Goal: Information Seeking & Learning: Learn about a topic

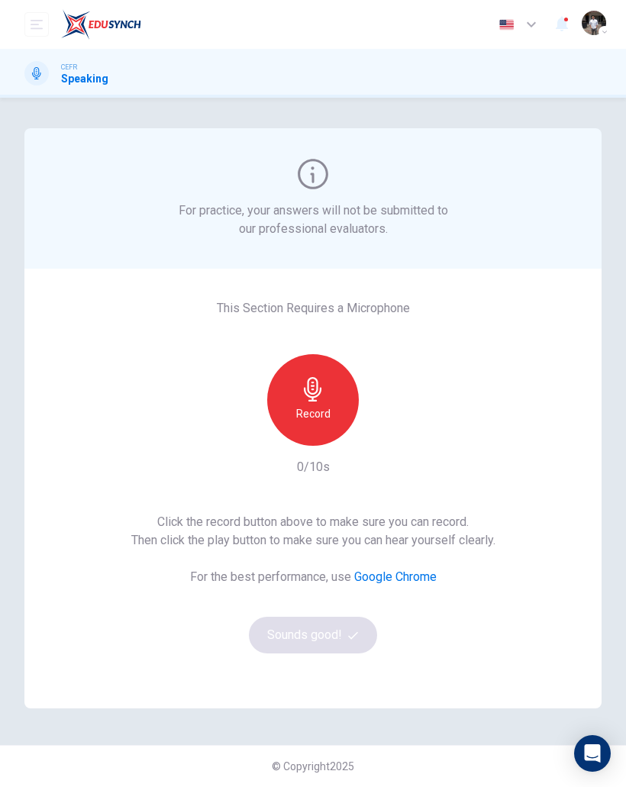
click at [339, 419] on div "Record" at bounding box center [313, 400] width 92 height 92
click at [317, 641] on button "Sounds good!" at bounding box center [313, 635] width 128 height 37
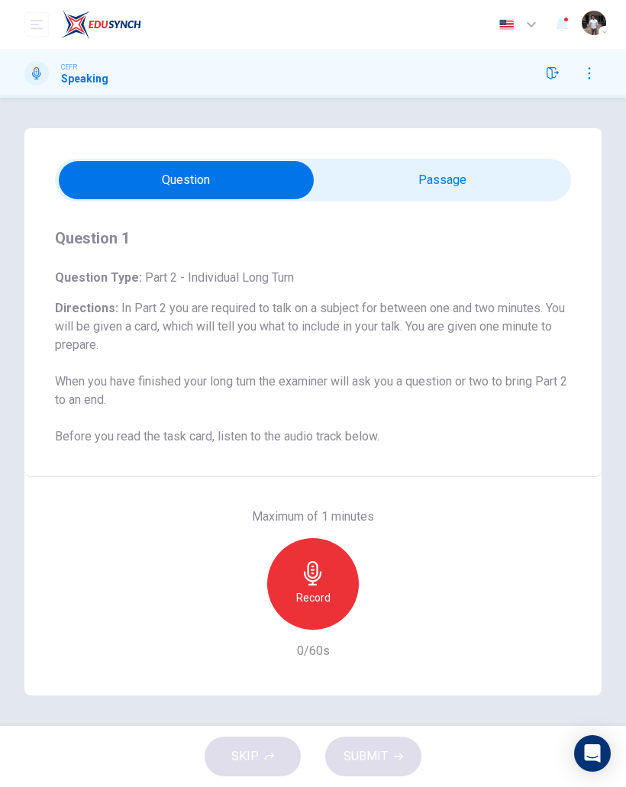
click at [320, 594] on h6 "Record" at bounding box center [313, 597] width 34 height 18
click at [372, 755] on span "SUBMIT" at bounding box center [365, 756] width 44 height 21
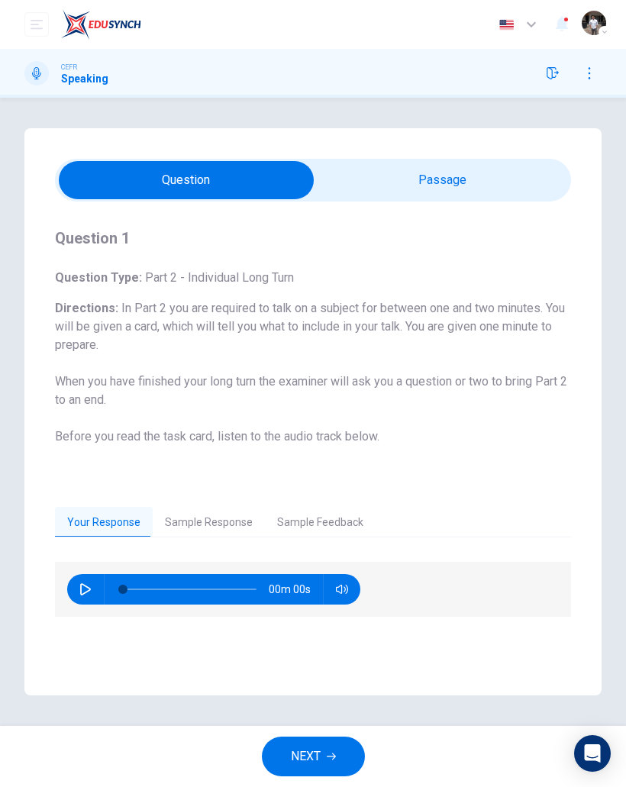
click at [320, 752] on span "NEXT" at bounding box center [306, 756] width 30 height 21
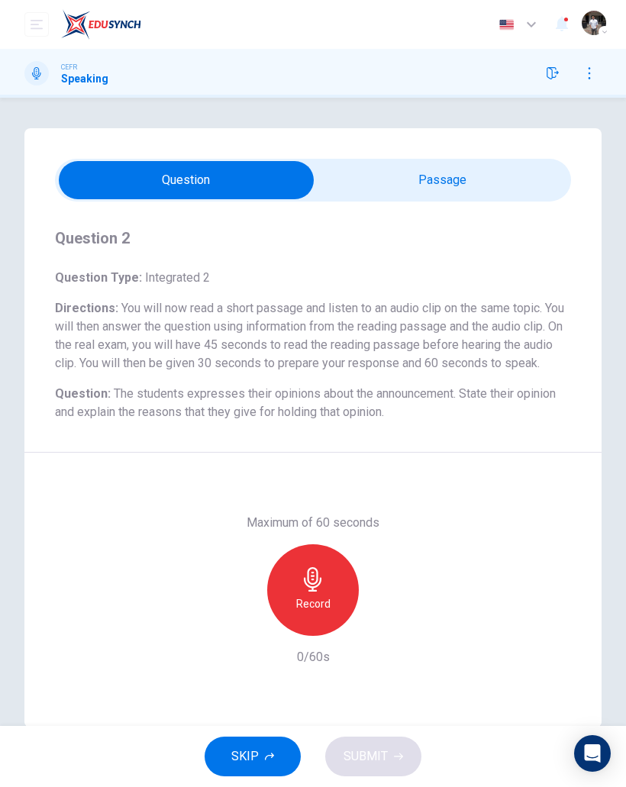
click at [320, 613] on h6 "Record" at bounding box center [313, 603] width 34 height 18
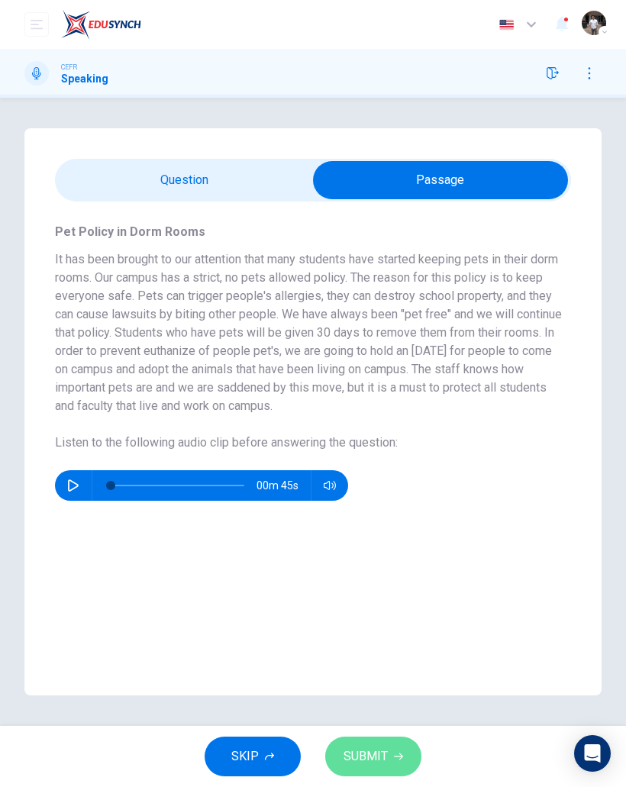
click at [373, 768] on button "SUBMIT" at bounding box center [373, 756] width 96 height 40
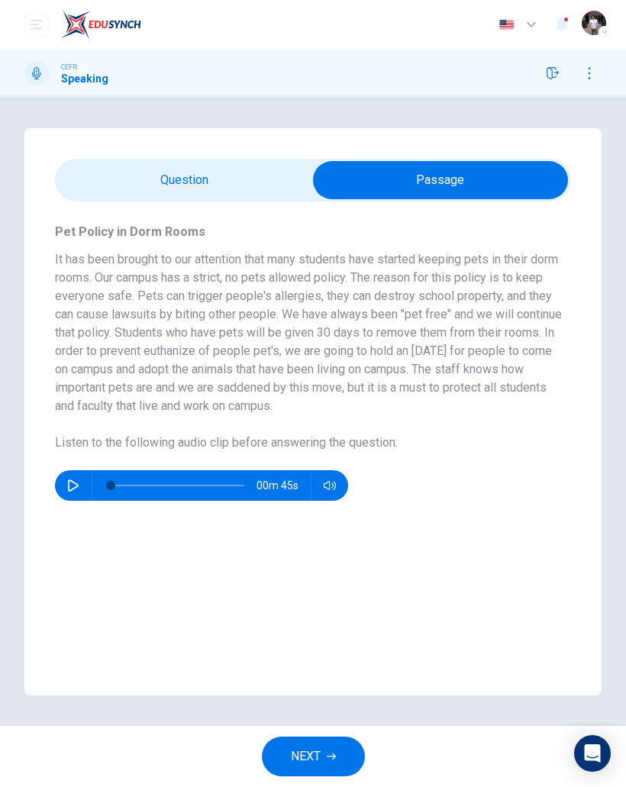
click at [318, 767] on button "NEXT" at bounding box center [313, 756] width 103 height 40
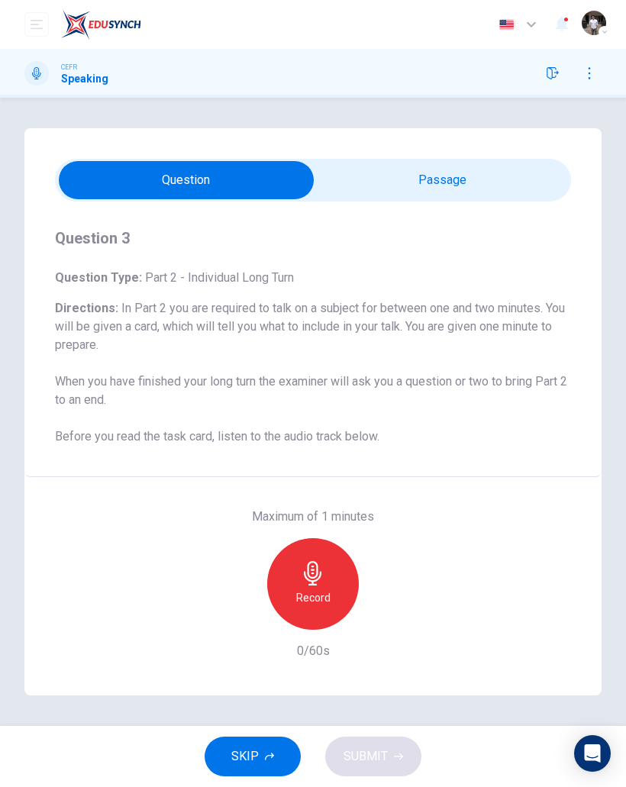
click at [305, 579] on icon "button" at bounding box center [313, 573] width 24 height 24
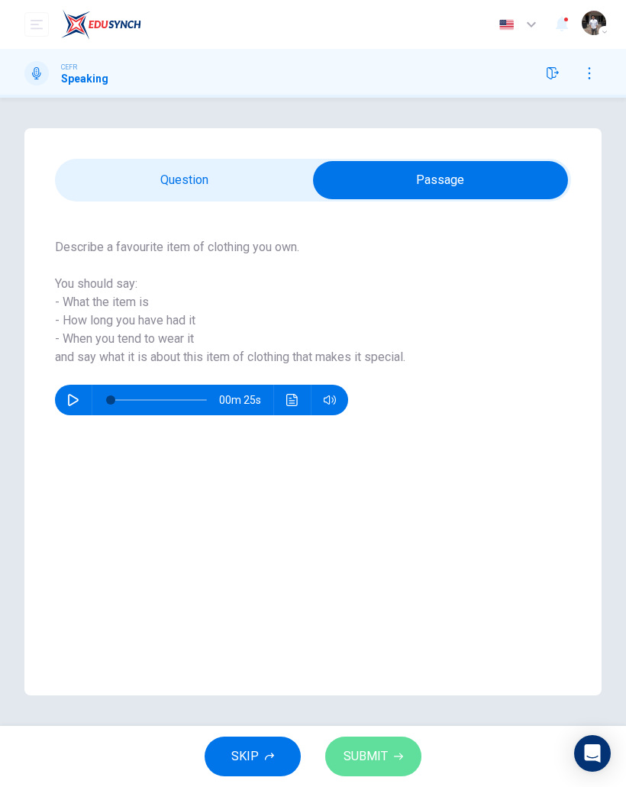
click at [379, 764] on span "SUBMIT" at bounding box center [365, 756] width 44 height 21
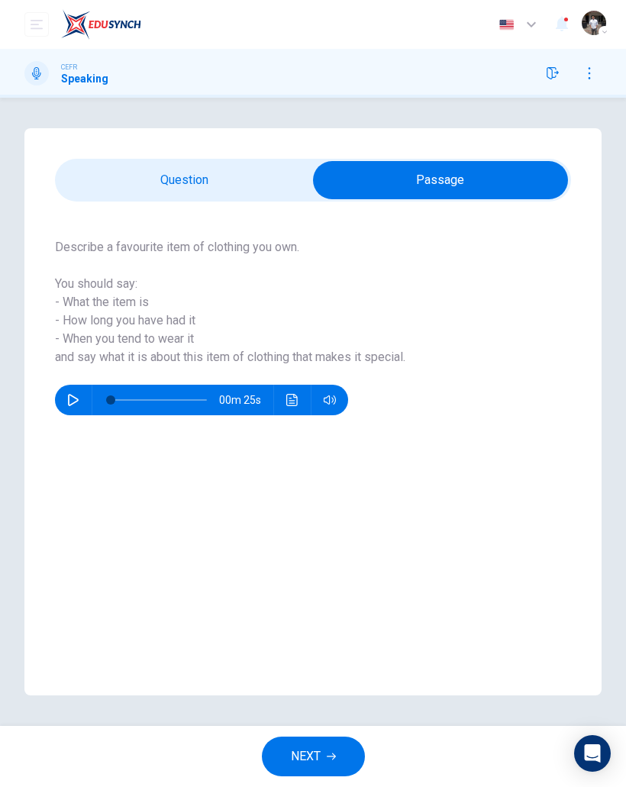
click at [310, 759] on span "NEXT" at bounding box center [306, 756] width 30 height 21
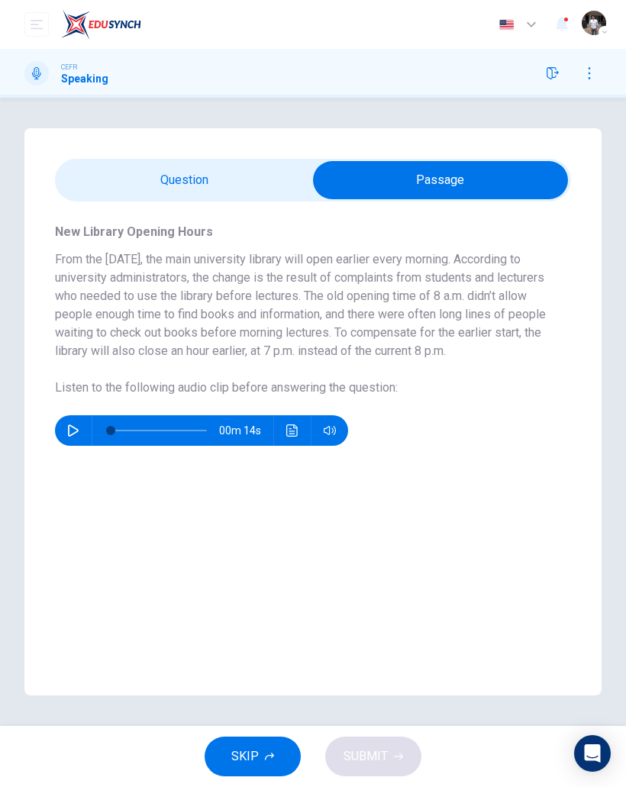
click at [242, 746] on span "SKIP" at bounding box center [244, 756] width 27 height 21
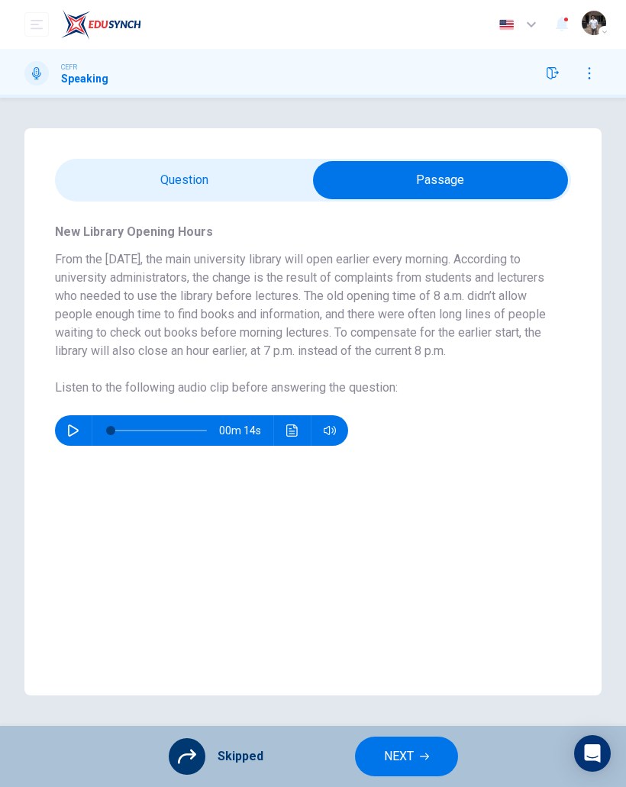
click at [420, 758] on icon "button" at bounding box center [424, 756] width 9 height 9
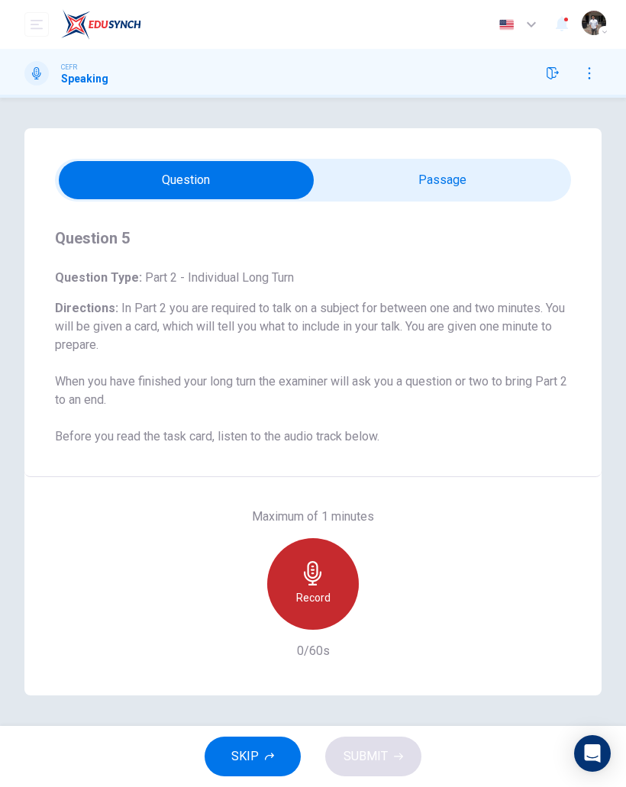
click at [304, 579] on icon "button" at bounding box center [313, 573] width 24 height 24
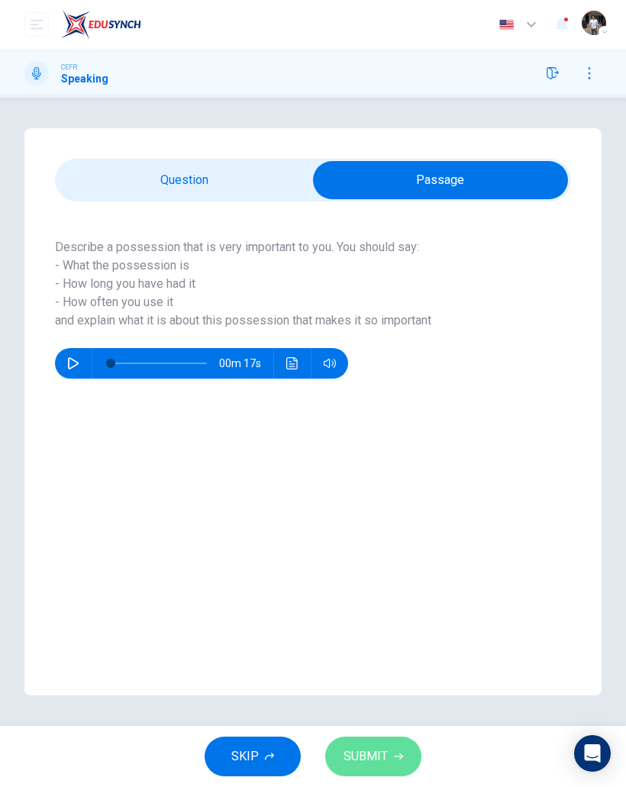
click at [382, 756] on span "SUBMIT" at bounding box center [365, 756] width 44 height 21
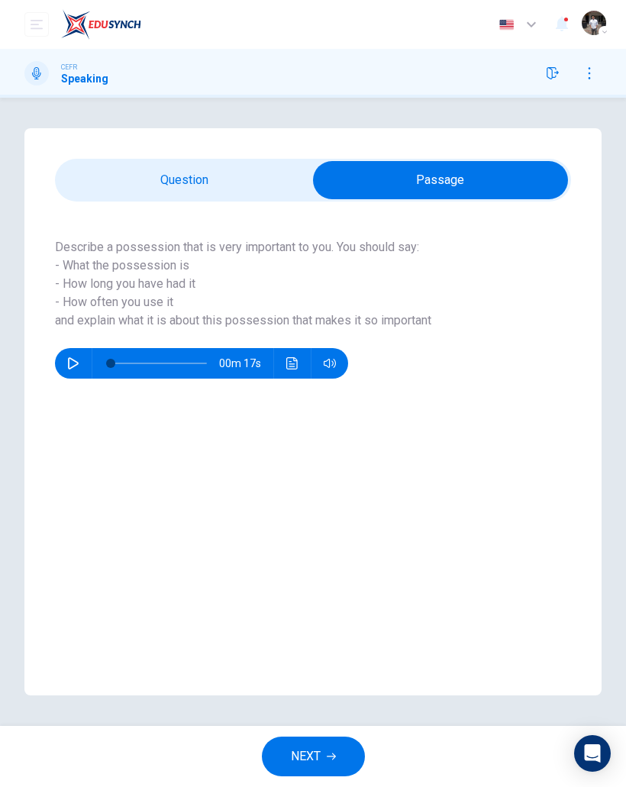
click at [322, 755] on button "NEXT" at bounding box center [313, 756] width 103 height 40
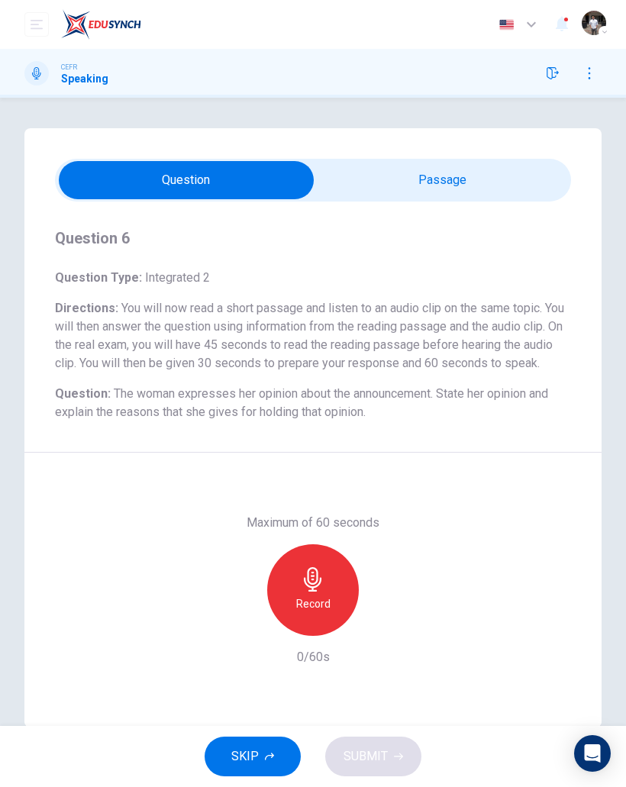
click at [314, 591] on icon "button" at bounding box center [313, 579] width 24 height 24
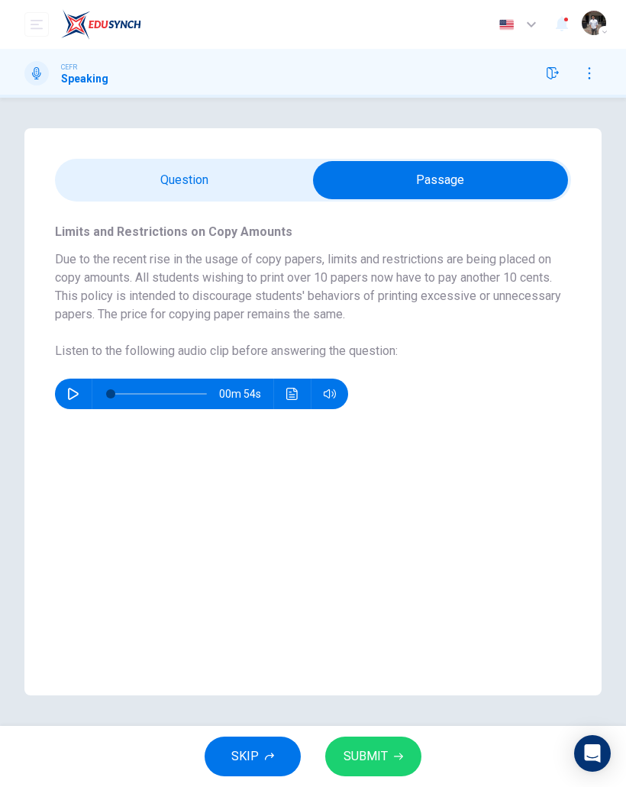
click at [387, 762] on button "SUBMIT" at bounding box center [373, 756] width 96 height 40
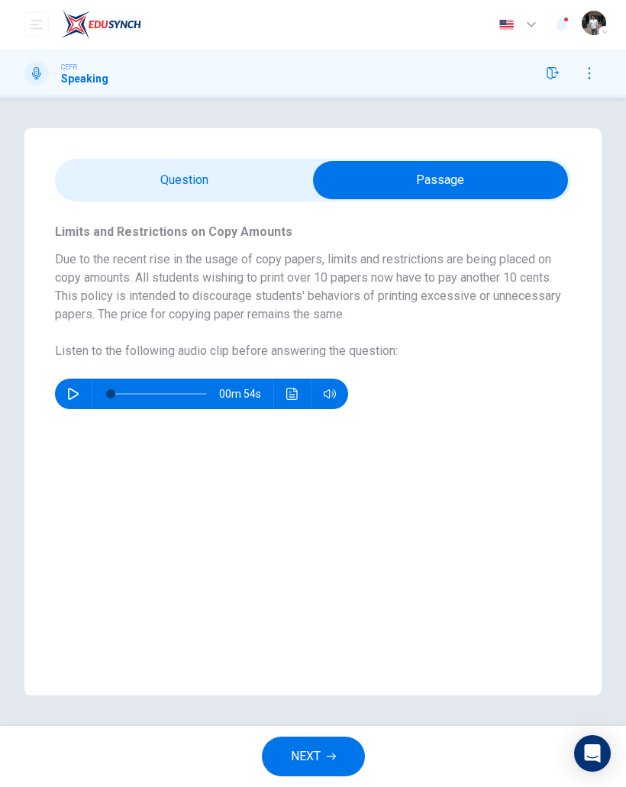
click at [324, 771] on button "NEXT" at bounding box center [313, 756] width 103 height 40
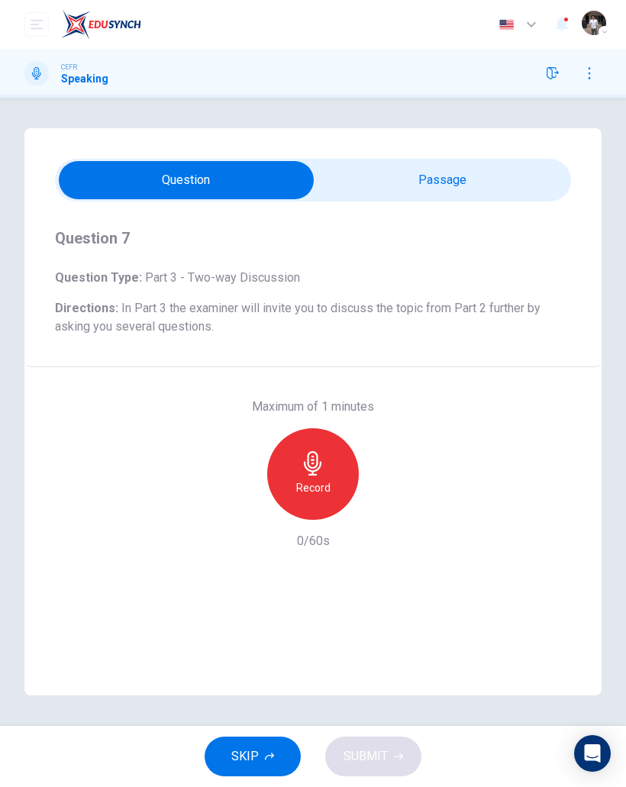
click at [302, 472] on icon "button" at bounding box center [313, 463] width 24 height 24
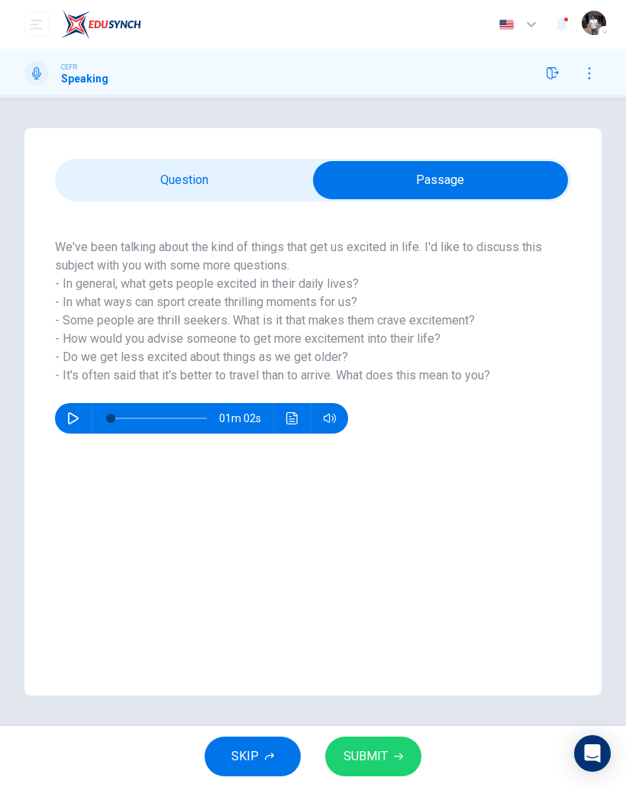
click at [394, 755] on icon "button" at bounding box center [398, 756] width 9 height 9
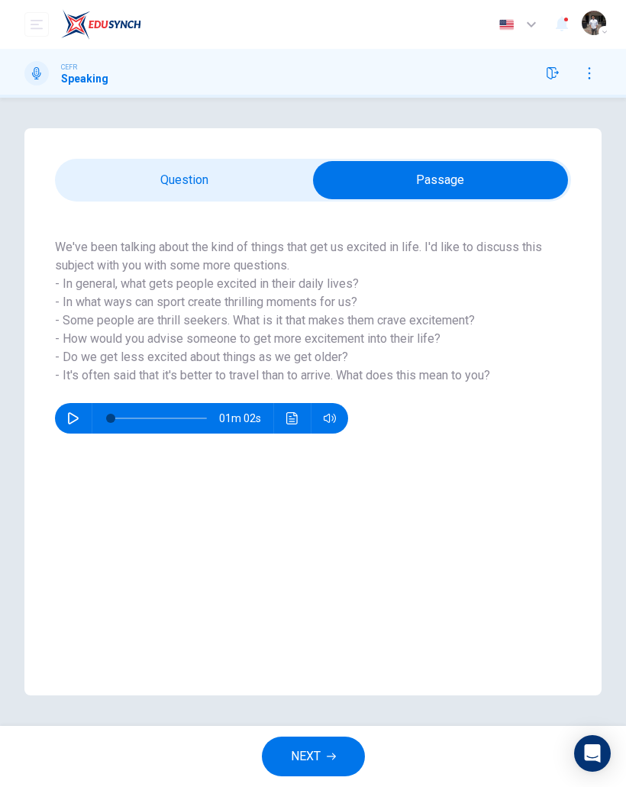
click at [42, 22] on icon "open mobile menu" at bounding box center [37, 24] width 12 height 12
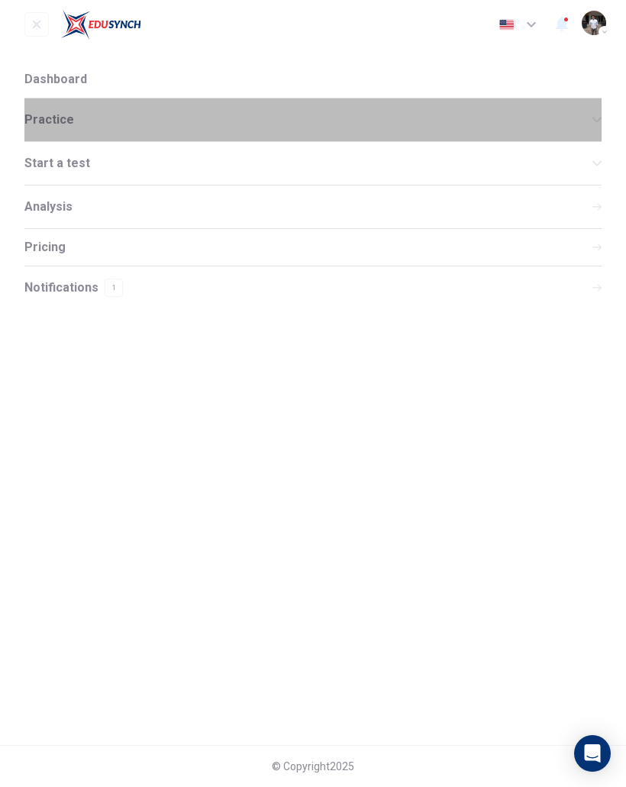
click at [47, 124] on span "Practice" at bounding box center [308, 120] width 568 height 12
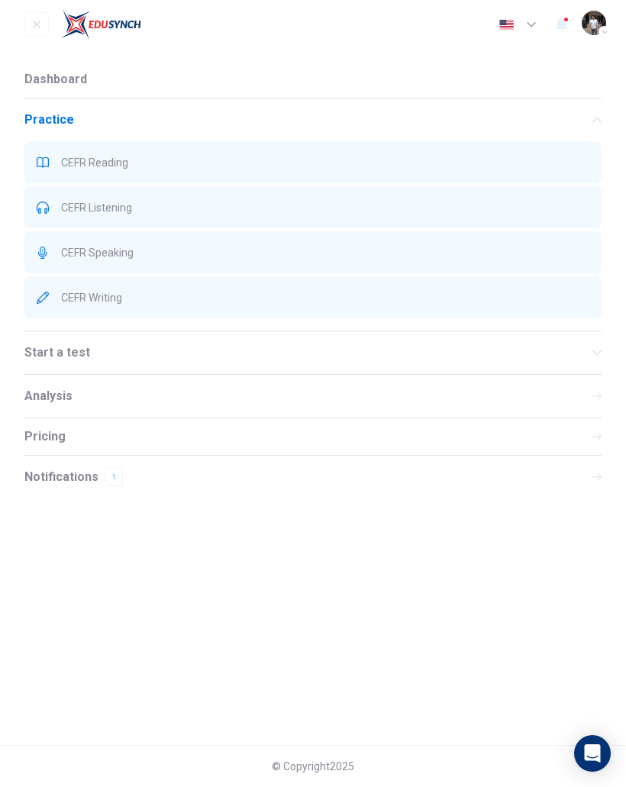
click at [93, 166] on span "CEFR Reading" at bounding box center [325, 162] width 528 height 12
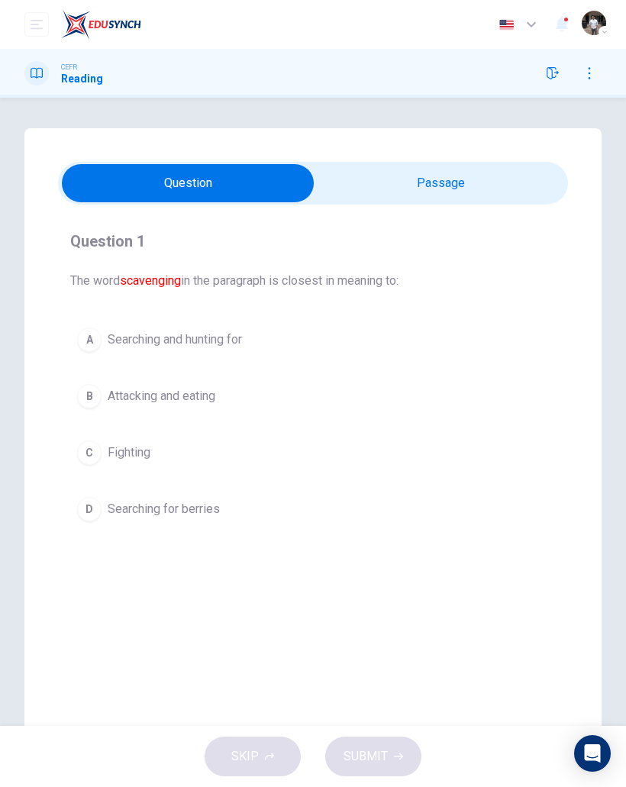
click at [94, 343] on div "A" at bounding box center [89, 339] width 24 height 24
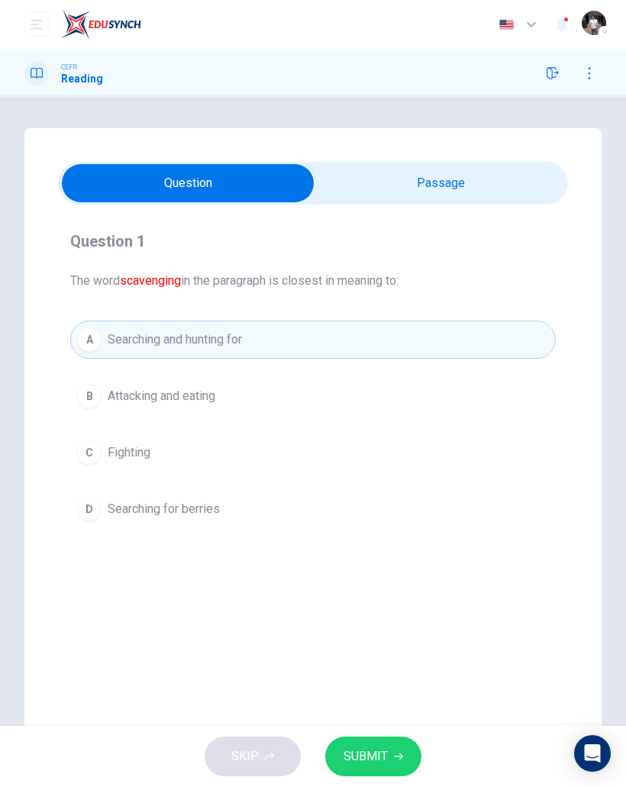
click at [391, 755] on button "SUBMIT" at bounding box center [373, 756] width 96 height 40
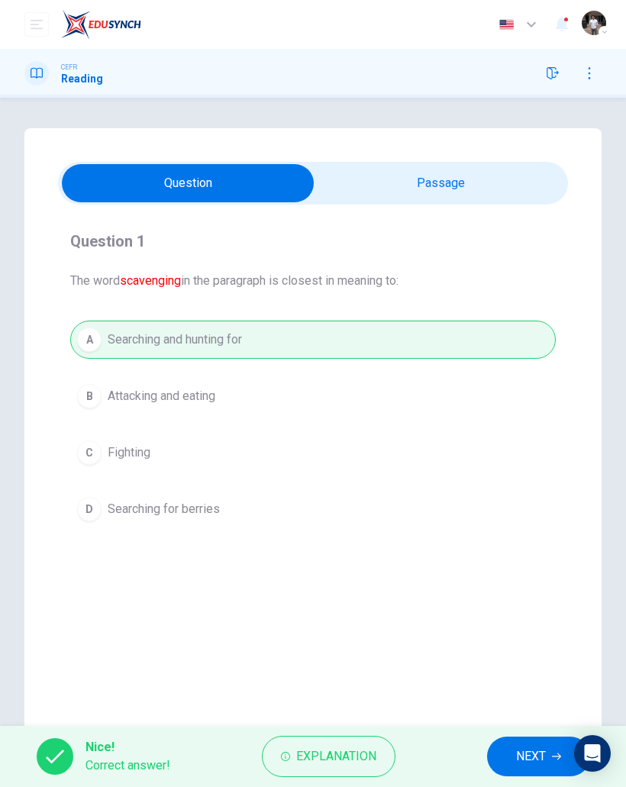
click at [505, 760] on button "NEXT" at bounding box center [538, 756] width 103 height 40
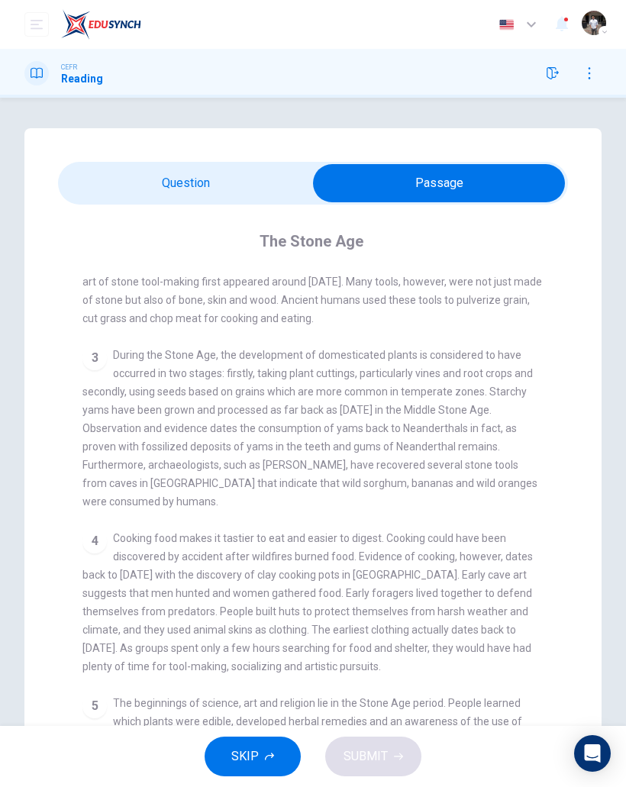
scroll to position [221, 0]
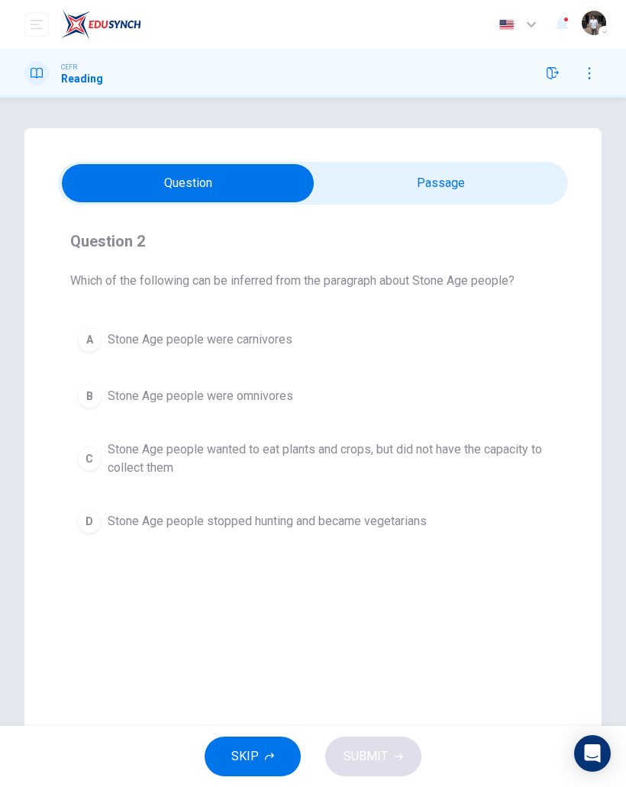
click at [88, 401] on div "B" at bounding box center [89, 396] width 24 height 24
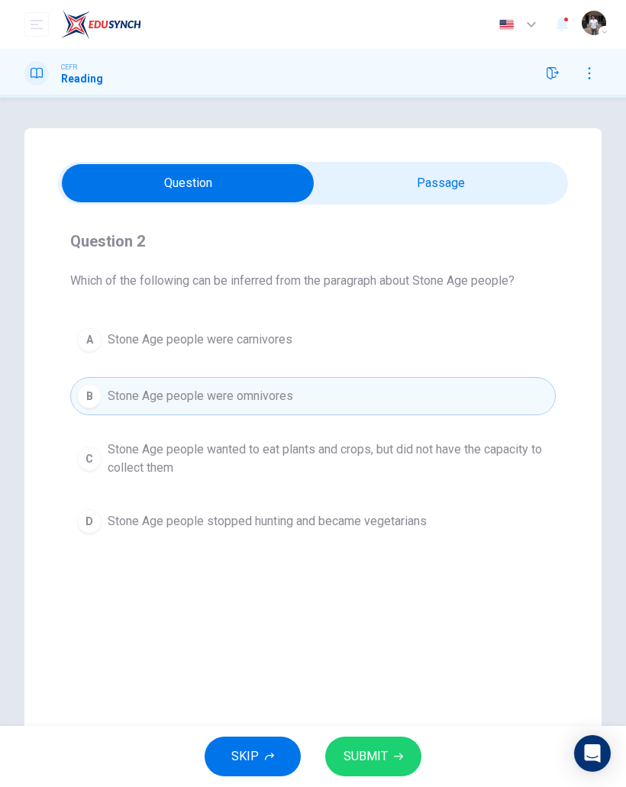
click at [374, 774] on button "SUBMIT" at bounding box center [373, 756] width 96 height 40
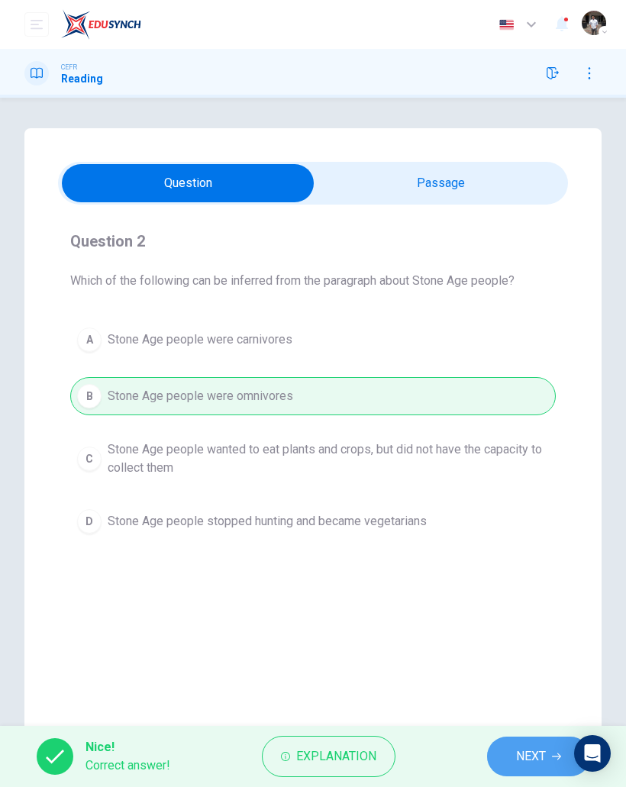
click at [518, 762] on span "NEXT" at bounding box center [531, 756] width 30 height 21
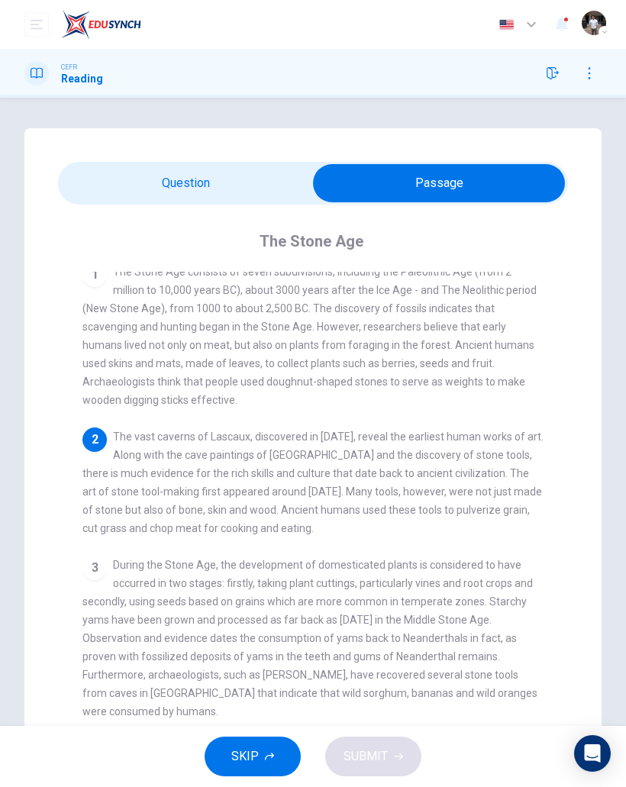
scroll to position [8, 0]
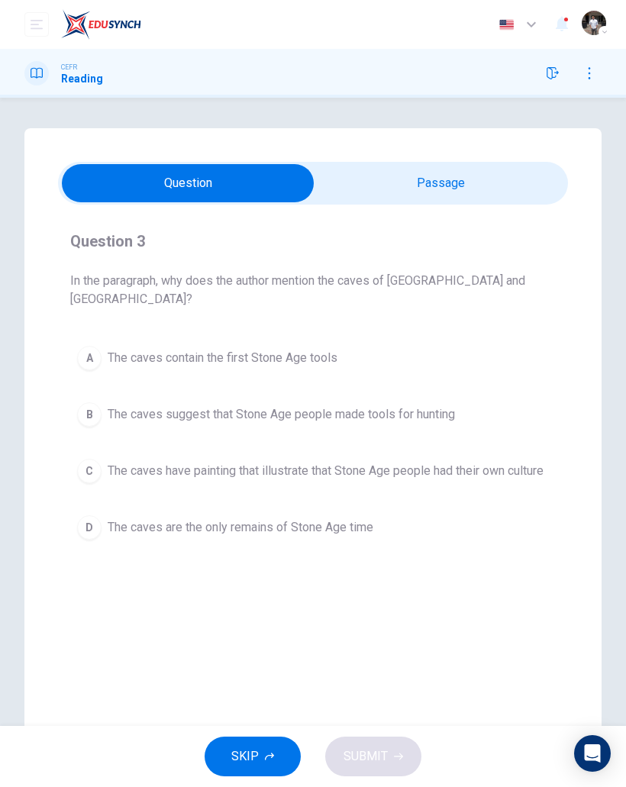
click at [89, 459] on div "C" at bounding box center [89, 471] width 24 height 24
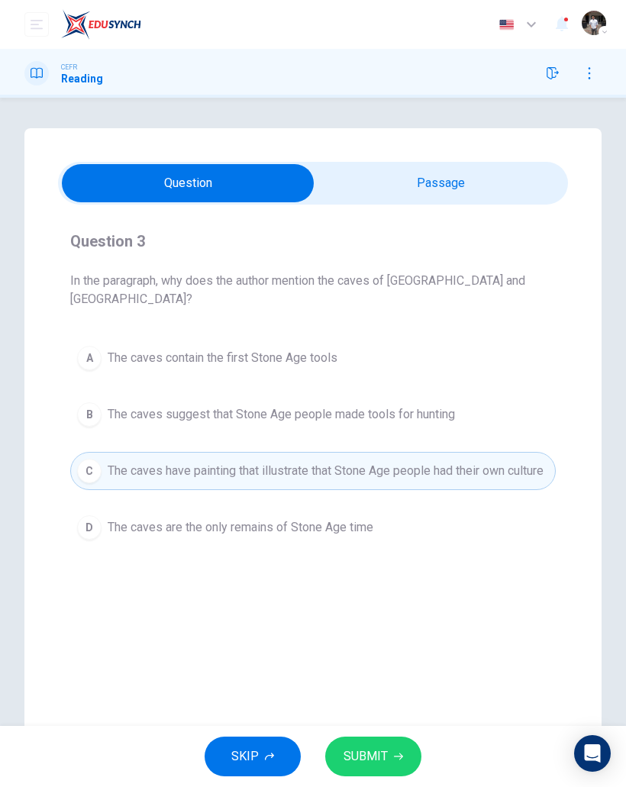
click at [382, 767] on button "SUBMIT" at bounding box center [373, 756] width 96 height 40
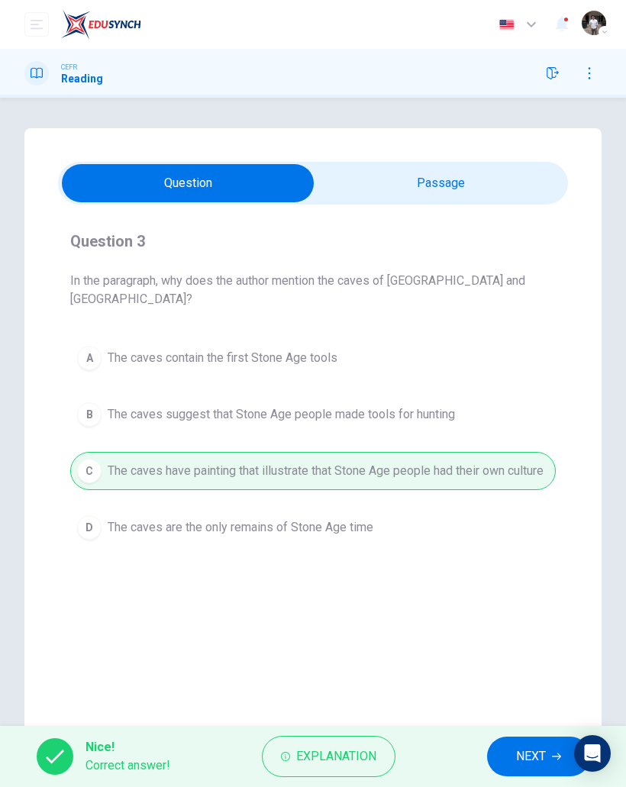
click at [538, 758] on span "NEXT" at bounding box center [531, 756] width 30 height 21
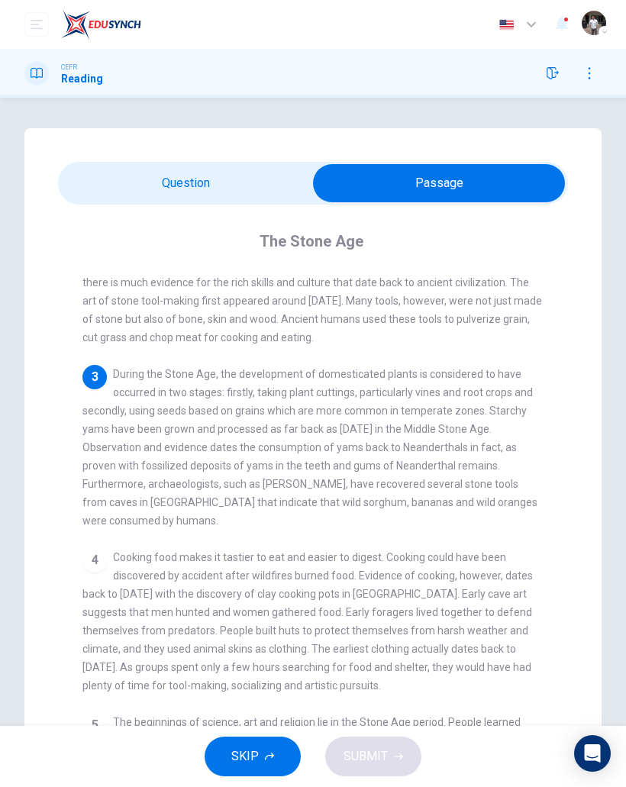
scroll to position [201, 0]
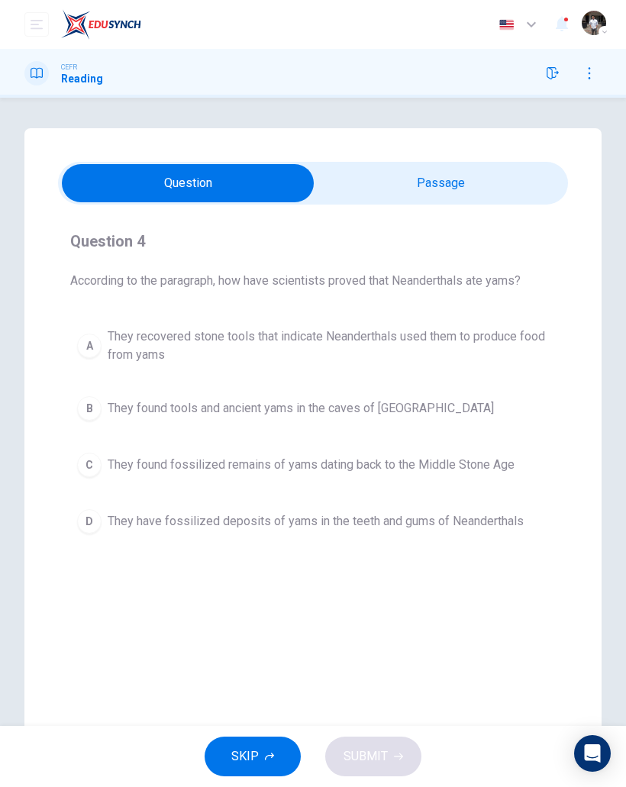
click at [86, 468] on div "C" at bounding box center [89, 465] width 24 height 24
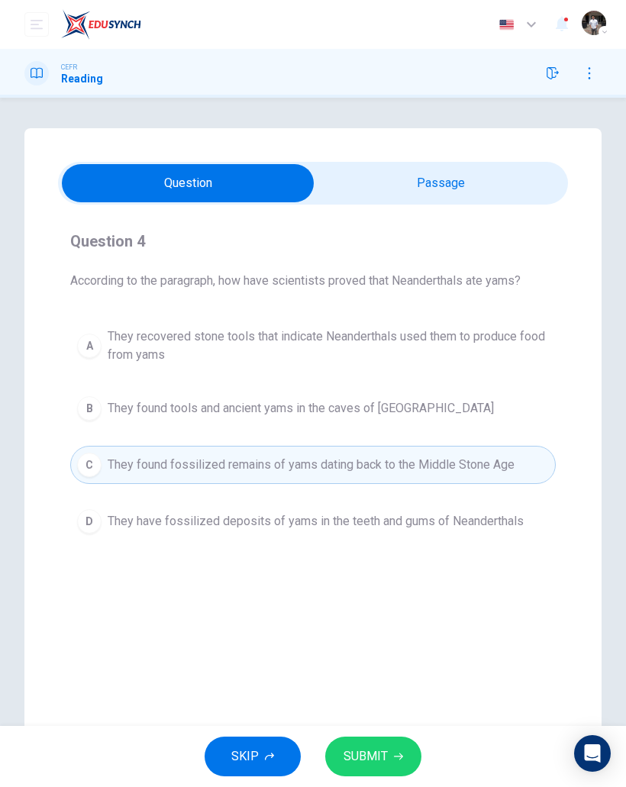
click at [85, 529] on div "D" at bounding box center [89, 521] width 24 height 24
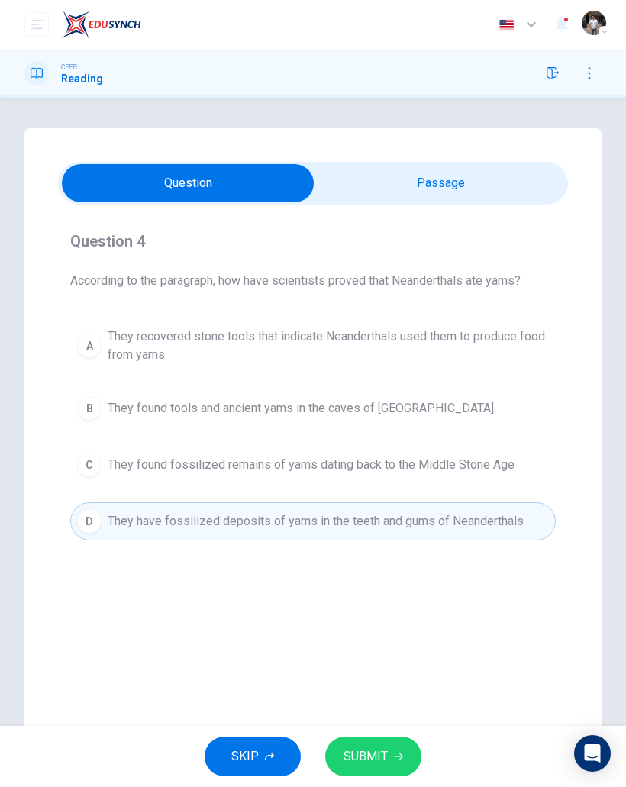
click at [401, 759] on icon "button" at bounding box center [398, 756] width 9 height 9
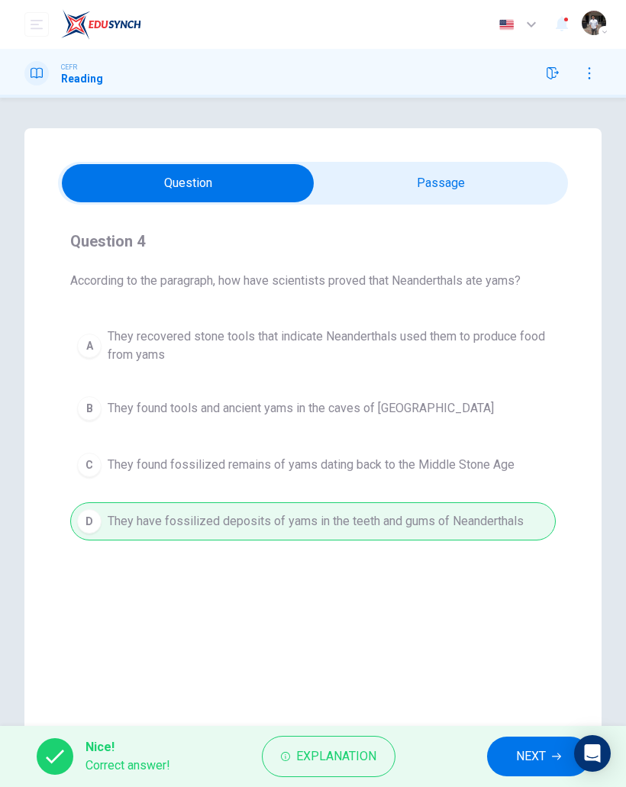
click at [534, 758] on span "NEXT" at bounding box center [531, 756] width 30 height 21
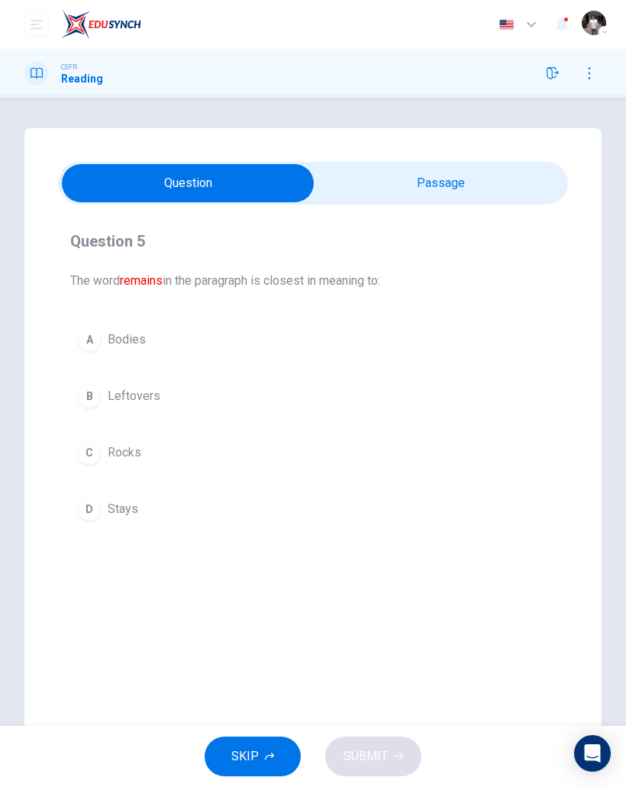
click at [88, 337] on div "A" at bounding box center [89, 339] width 24 height 24
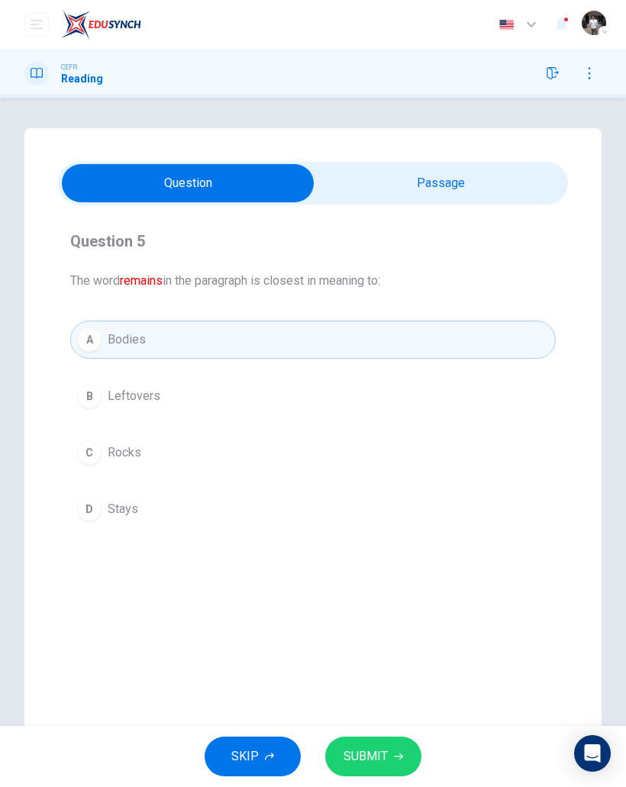
click at [391, 761] on button "SUBMIT" at bounding box center [373, 756] width 96 height 40
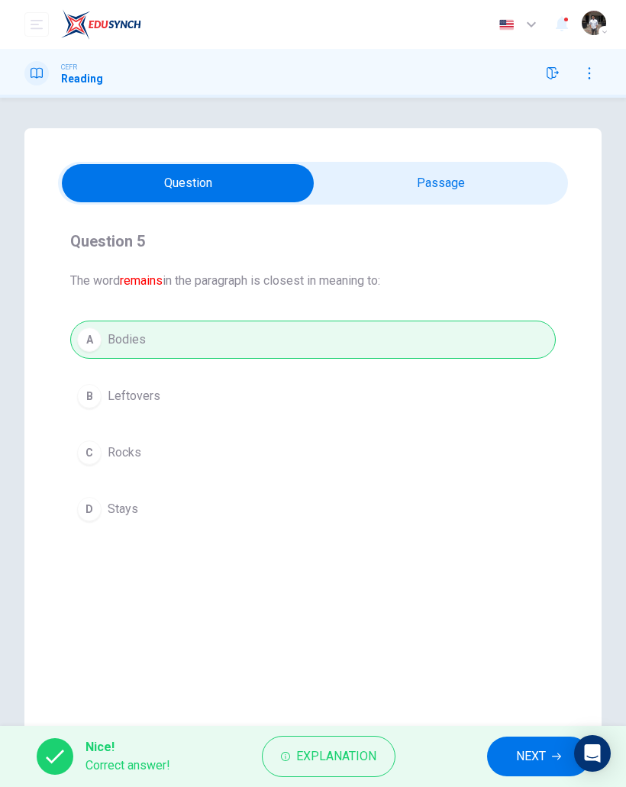
click at [525, 763] on span "NEXT" at bounding box center [531, 756] width 30 height 21
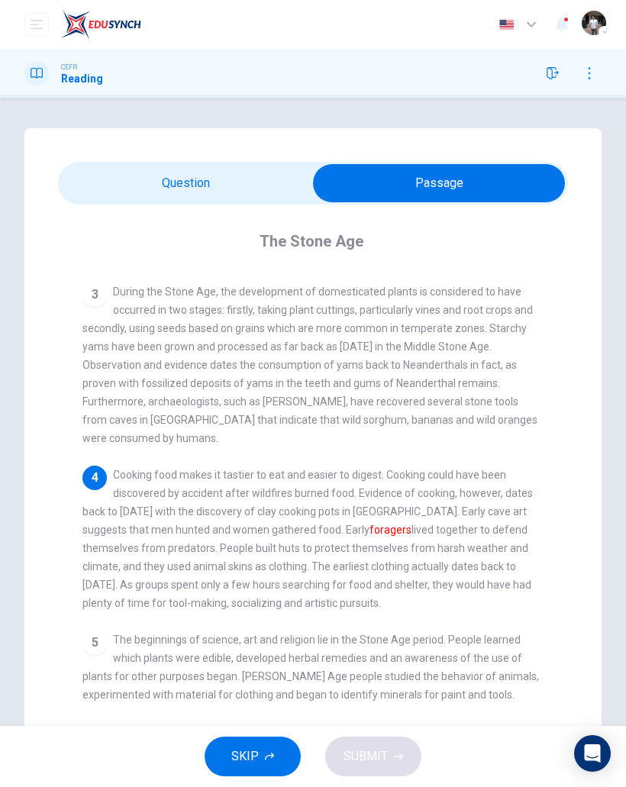
scroll to position [283, 0]
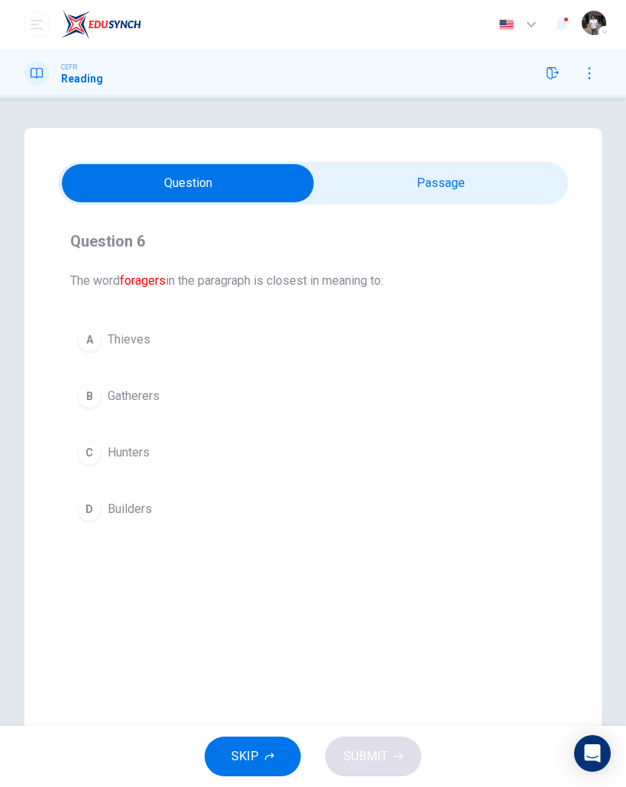
click at [95, 395] on div "B" at bounding box center [89, 396] width 24 height 24
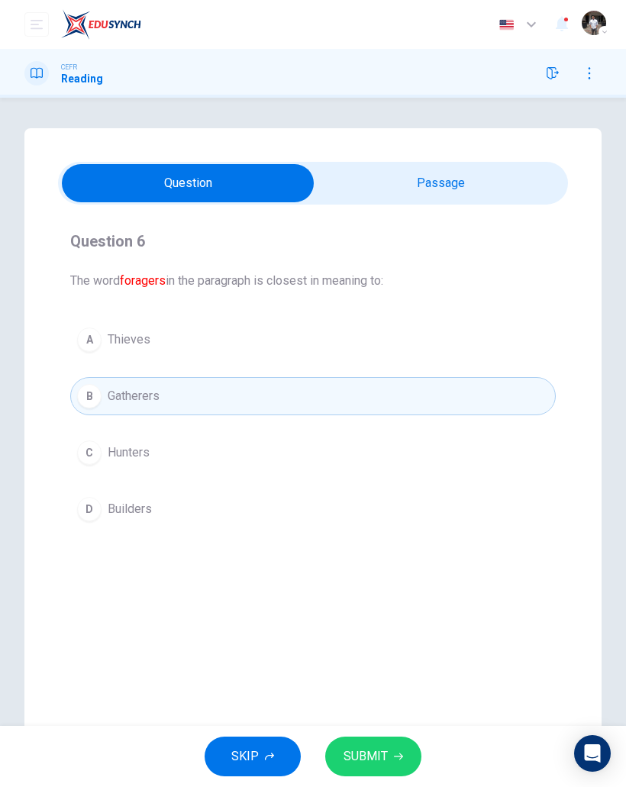
click at [387, 764] on button "SUBMIT" at bounding box center [373, 756] width 96 height 40
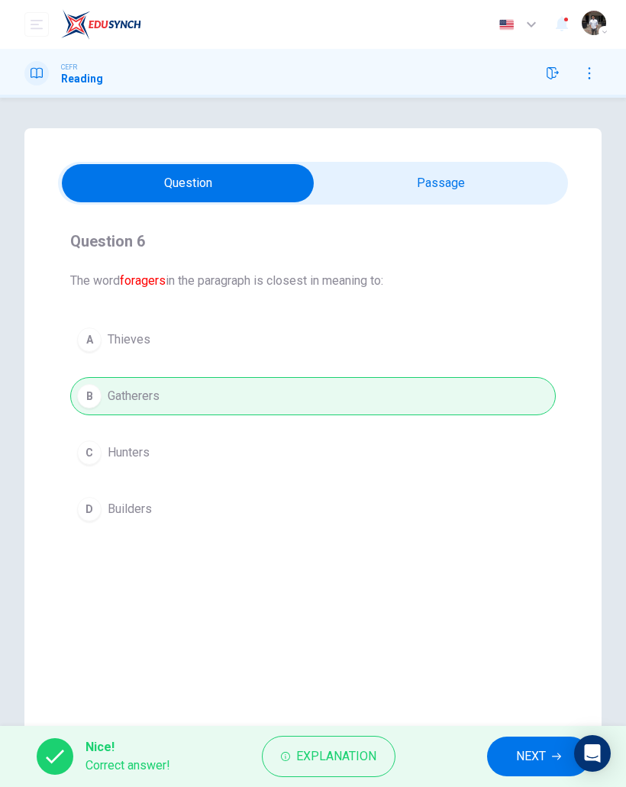
click at [520, 765] on span "NEXT" at bounding box center [531, 756] width 30 height 21
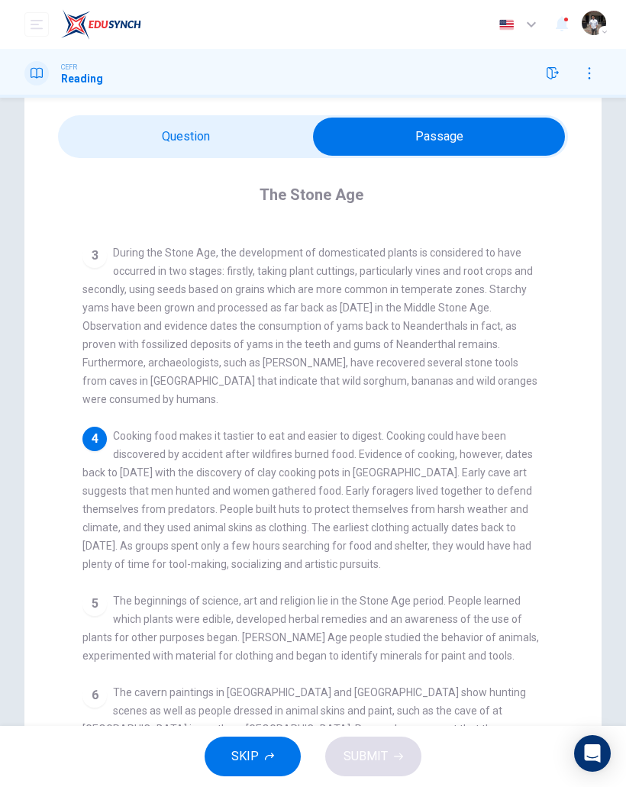
scroll to position [262, 0]
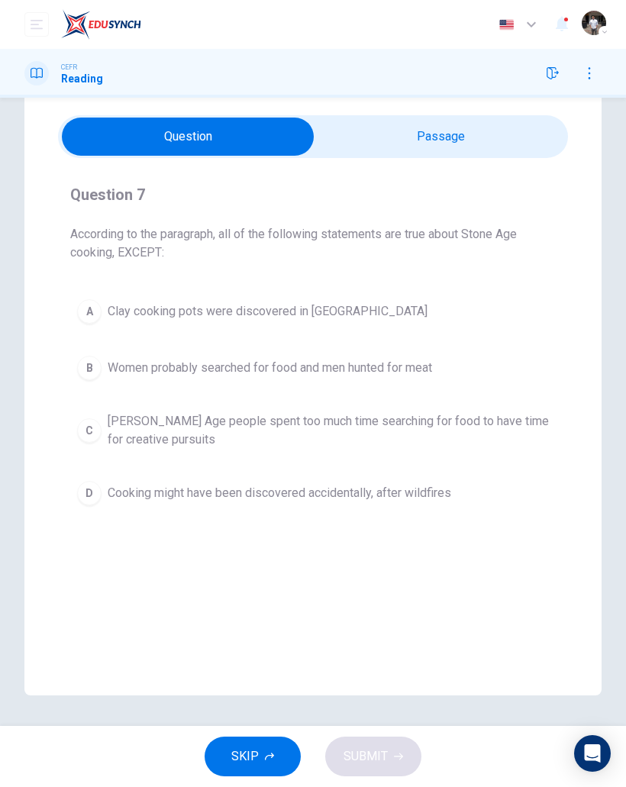
click at [89, 367] on div "B" at bounding box center [89, 368] width 24 height 24
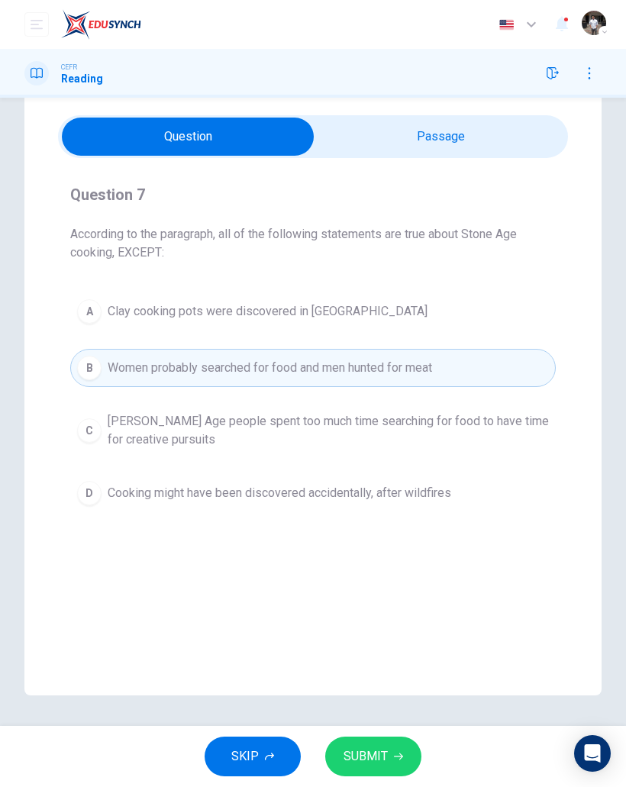
click at [388, 760] on button "SUBMIT" at bounding box center [373, 756] width 96 height 40
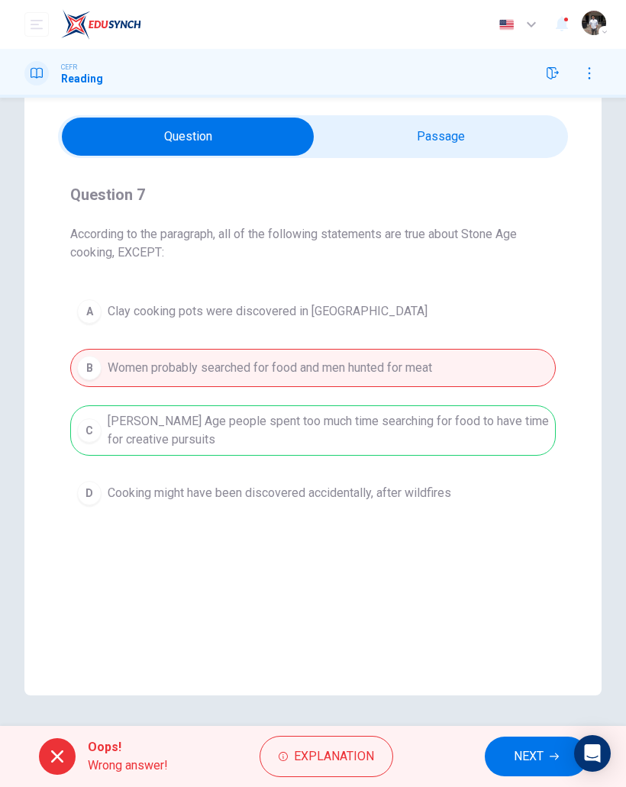
click at [525, 759] on span "NEXT" at bounding box center [529, 756] width 30 height 21
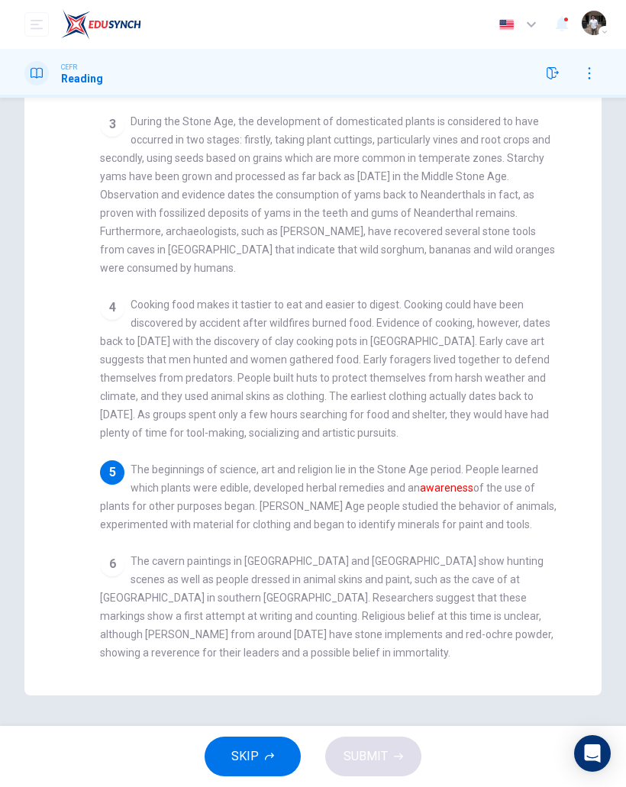
scroll to position [47, 0]
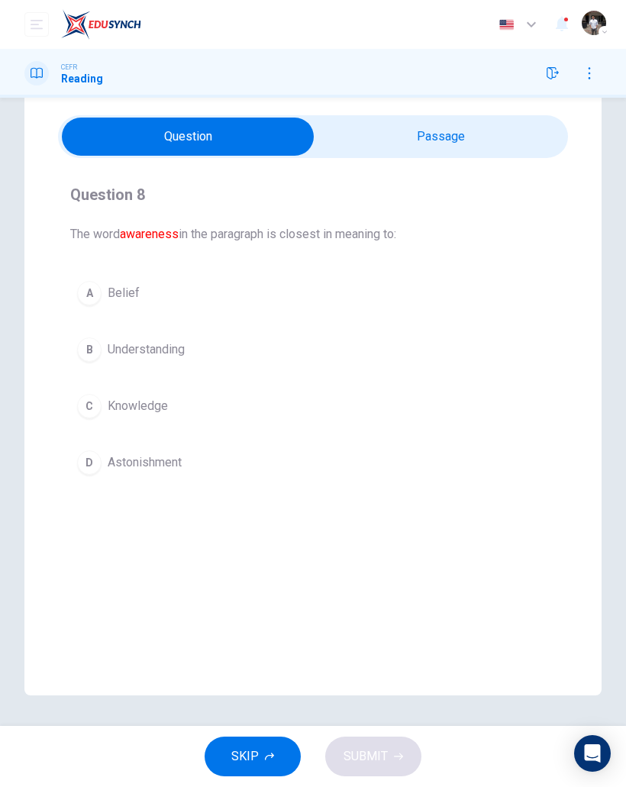
click at [83, 342] on div "B" at bounding box center [89, 349] width 24 height 24
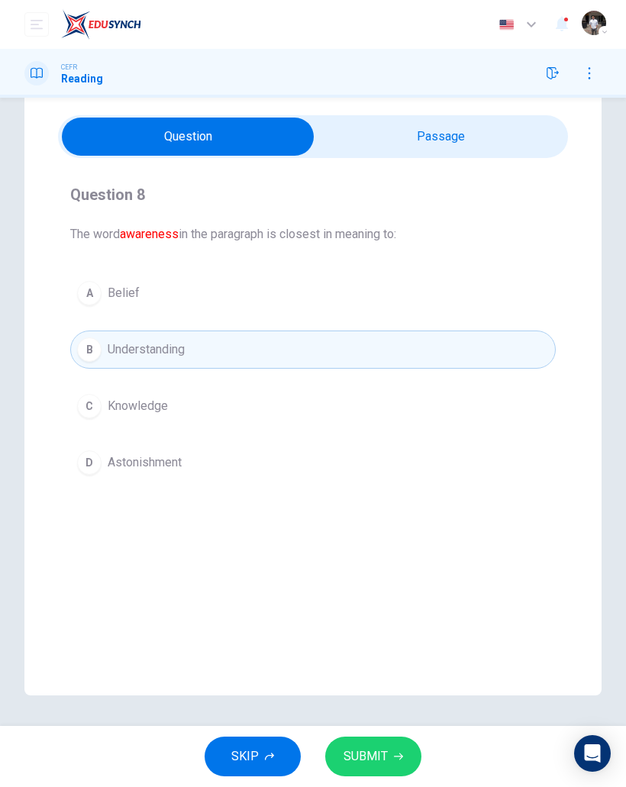
click at [394, 775] on button "SUBMIT" at bounding box center [373, 756] width 96 height 40
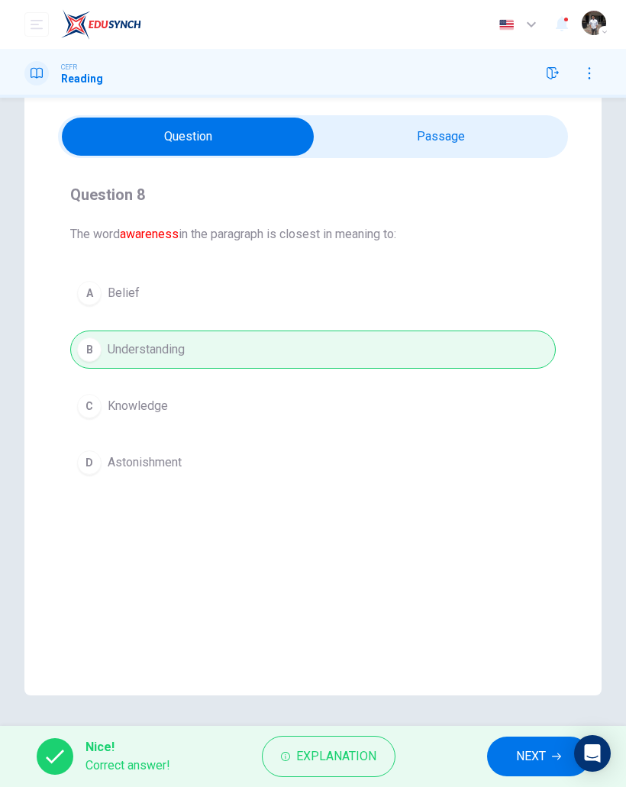
click at [533, 763] on span "NEXT" at bounding box center [531, 756] width 30 height 21
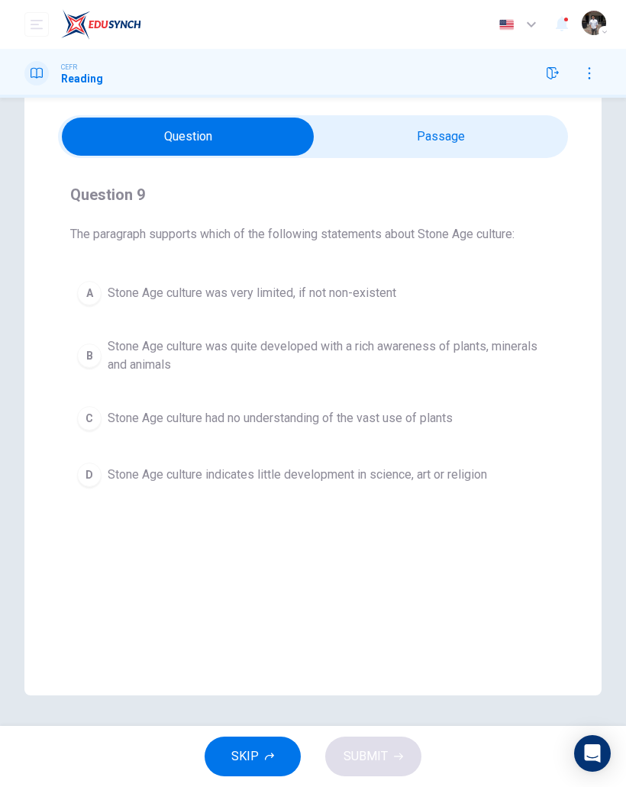
click at [87, 354] on div "B" at bounding box center [89, 355] width 24 height 24
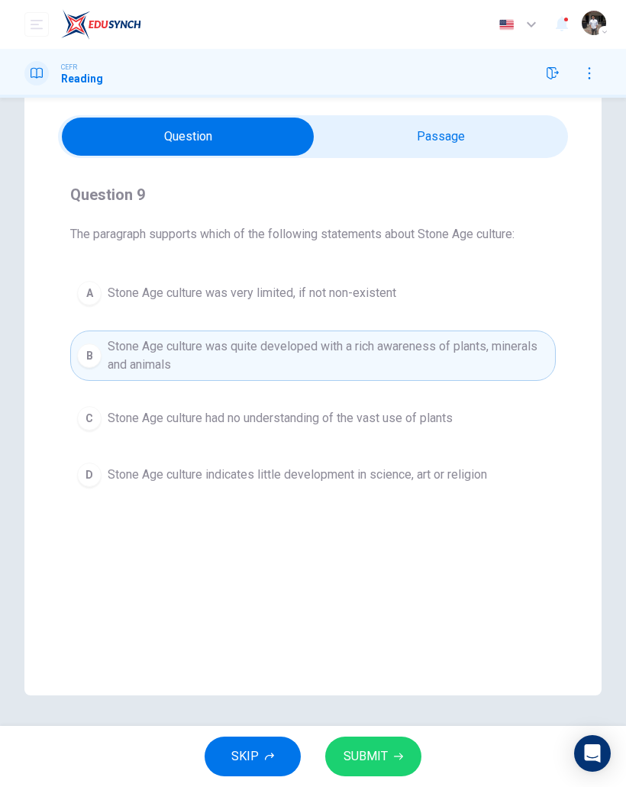
click at [395, 762] on button "SUBMIT" at bounding box center [373, 756] width 96 height 40
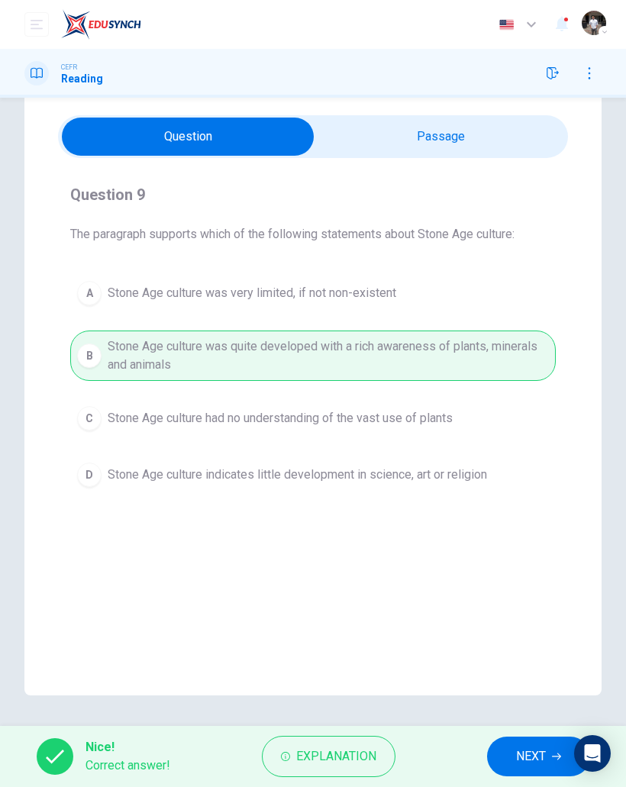
click at [539, 754] on span "NEXT" at bounding box center [531, 756] width 30 height 21
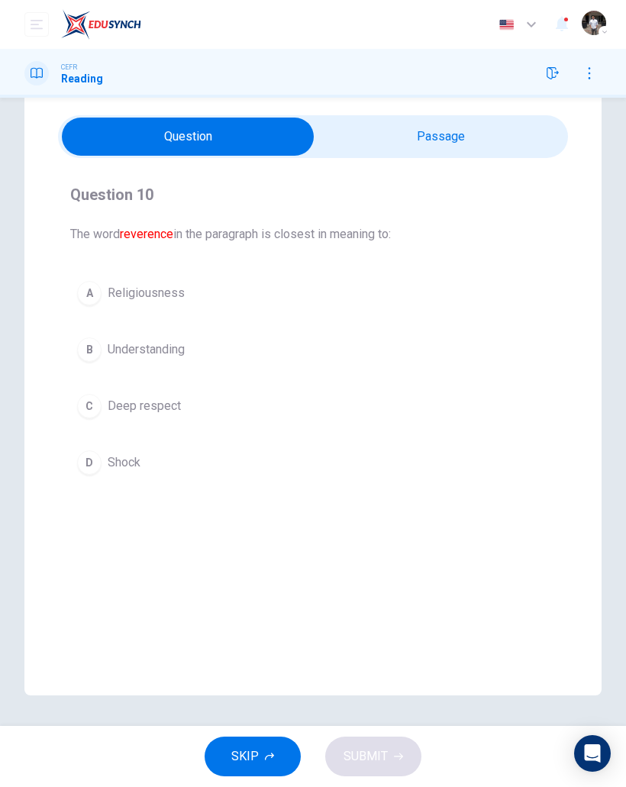
click at [89, 290] on div "A" at bounding box center [89, 293] width 24 height 24
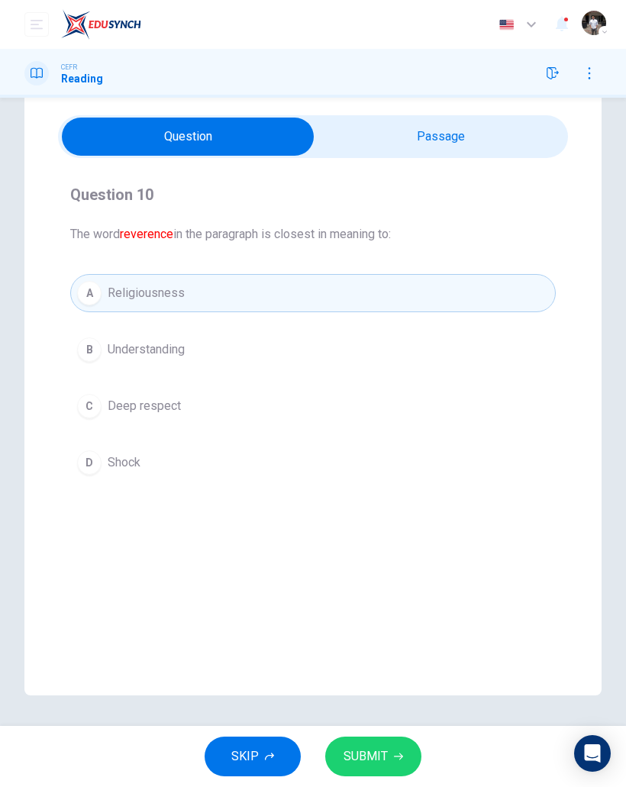
click at [388, 764] on button "SUBMIT" at bounding box center [373, 756] width 96 height 40
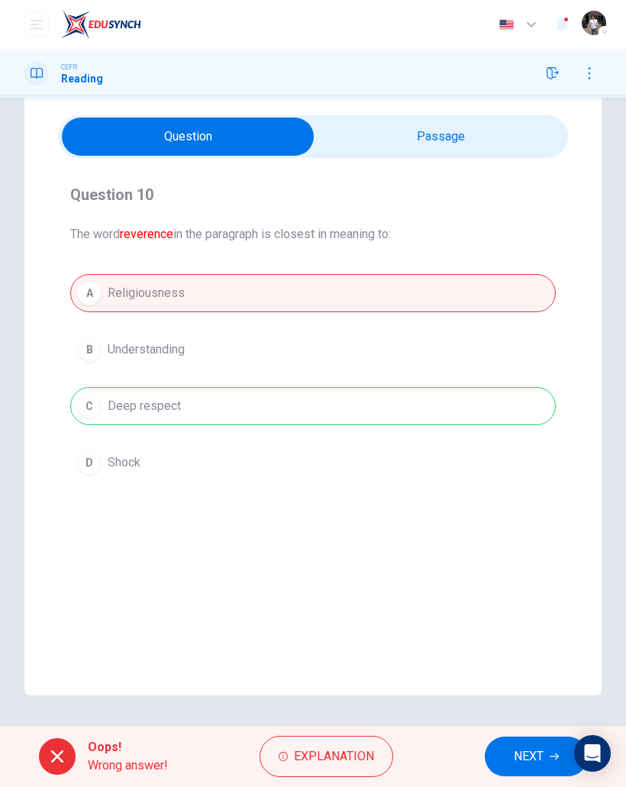
click at [537, 754] on span "NEXT" at bounding box center [529, 756] width 30 height 21
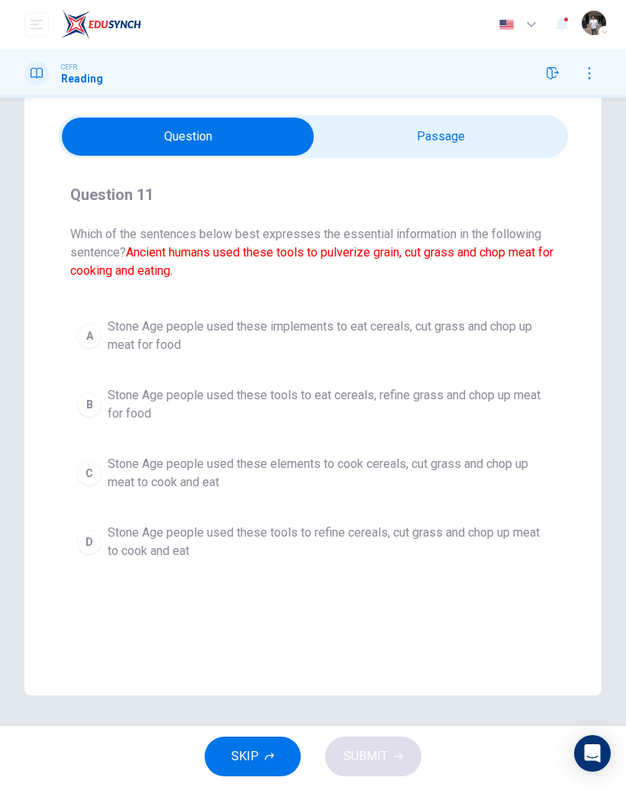
click at [85, 403] on div "B" at bounding box center [89, 404] width 24 height 24
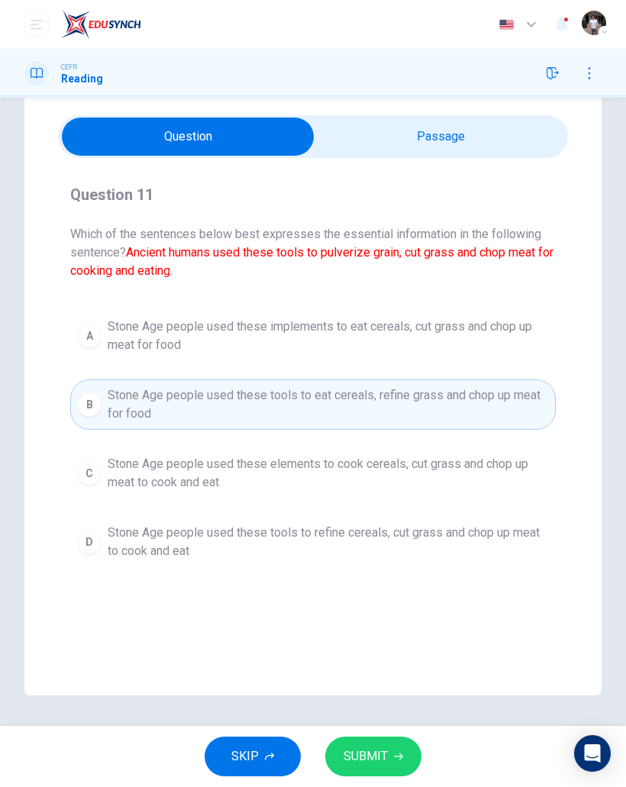
click at [388, 742] on button "SUBMIT" at bounding box center [373, 756] width 96 height 40
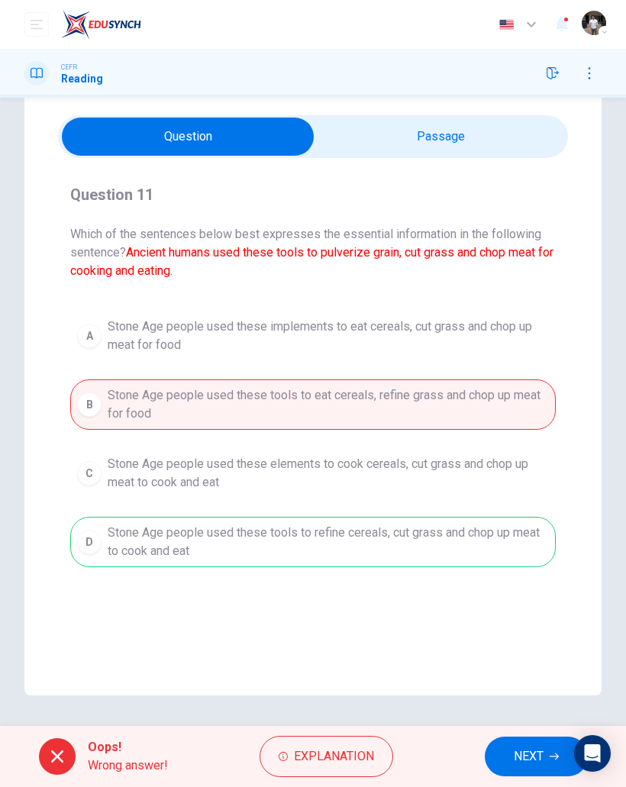
click at [516, 752] on span "NEXT" at bounding box center [529, 756] width 30 height 21
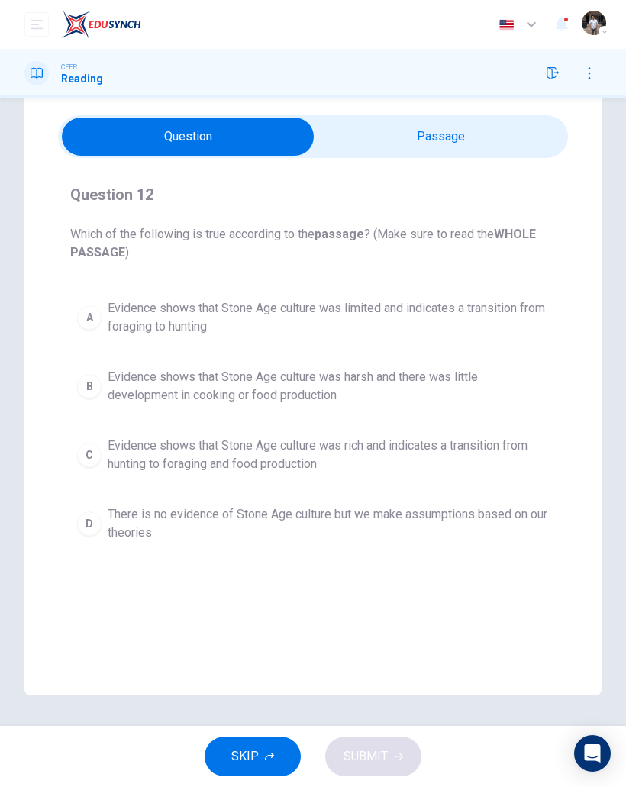
click at [94, 460] on div "C" at bounding box center [89, 455] width 24 height 24
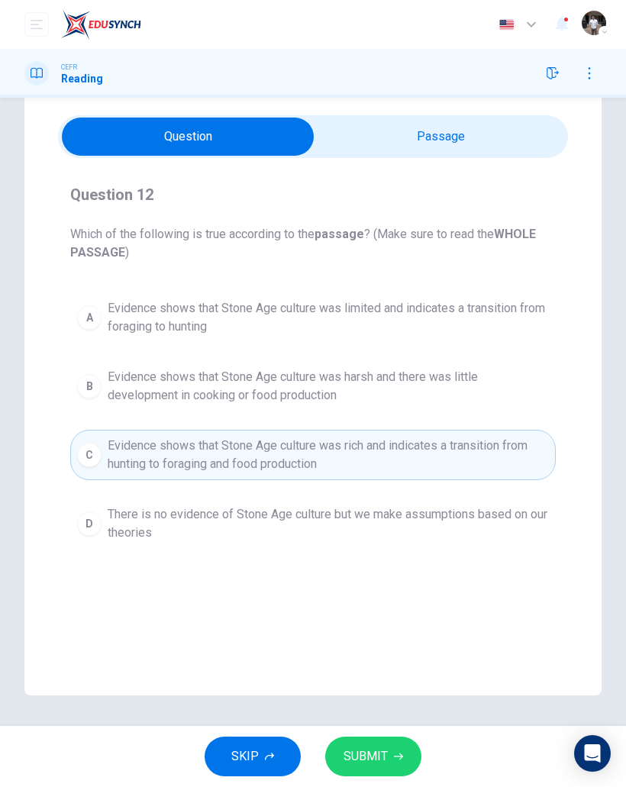
click at [384, 769] on button "SUBMIT" at bounding box center [373, 756] width 96 height 40
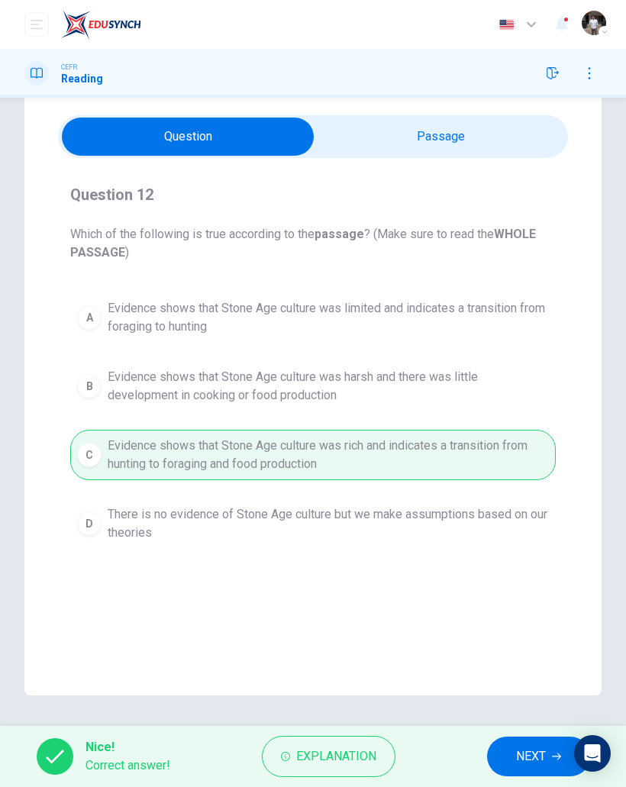
click at [526, 766] on span "NEXT" at bounding box center [531, 756] width 30 height 21
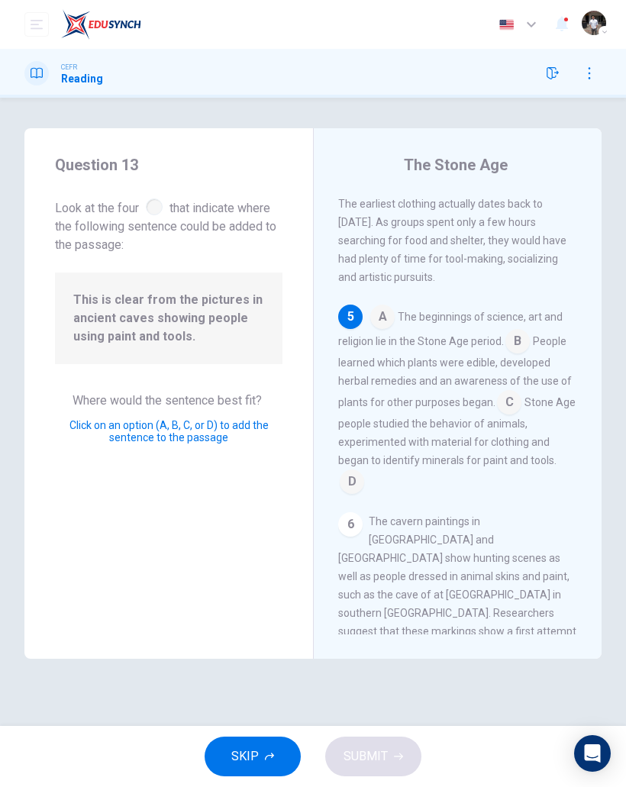
scroll to position [1048, 0]
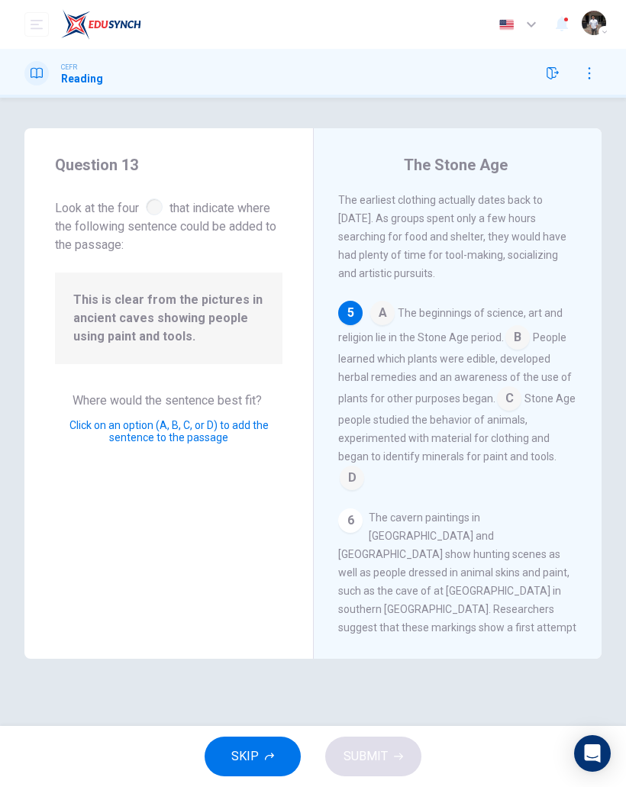
click at [114, 352] on div "This is clear from the pictures in ancient caves showing people using paint and…" at bounding box center [168, 318] width 227 height 92
click at [364, 467] on input at bounding box center [352, 479] width 24 height 24
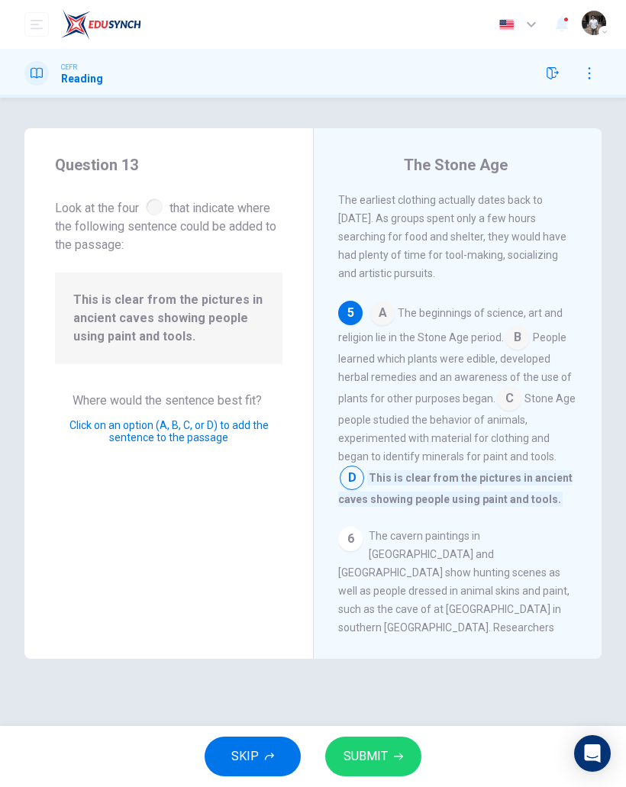
click at [391, 759] on button "SUBMIT" at bounding box center [373, 756] width 96 height 40
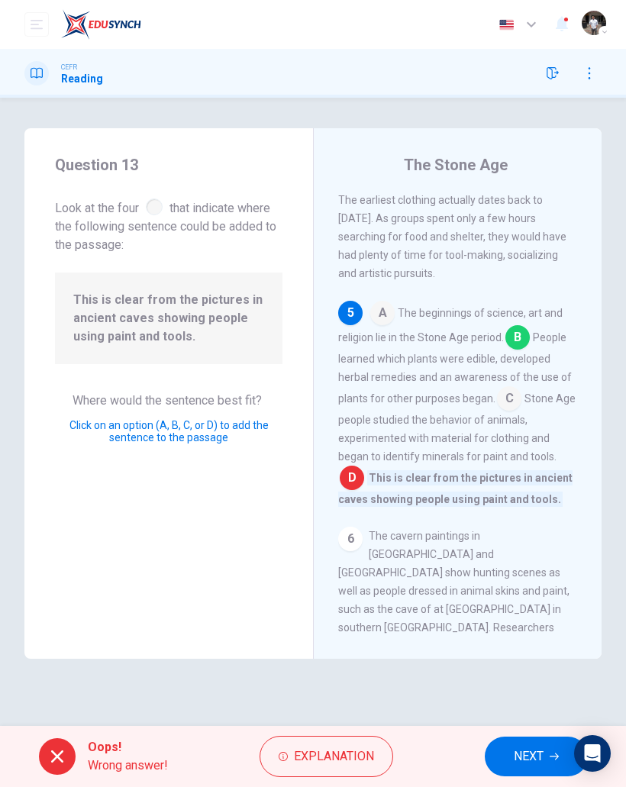
click at [520, 759] on span "NEXT" at bounding box center [529, 756] width 30 height 21
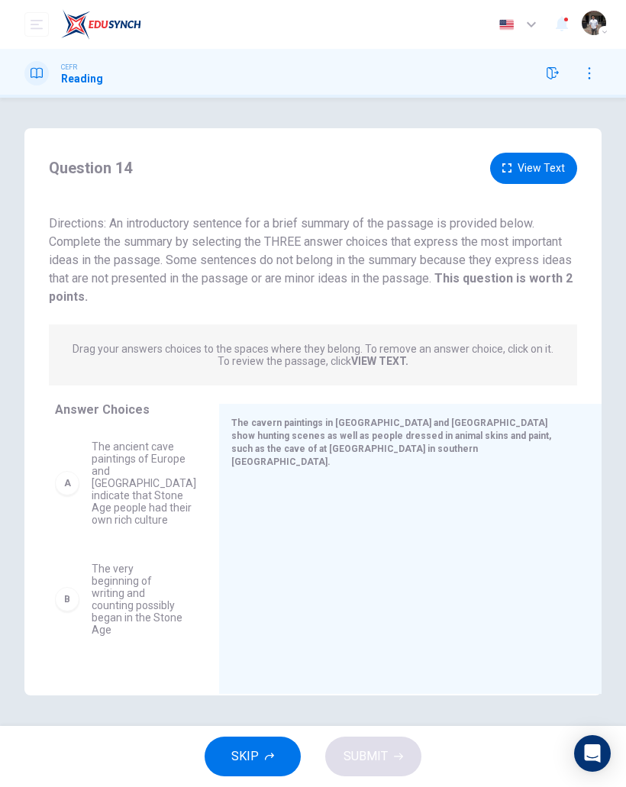
click at [524, 182] on button "View Text" at bounding box center [533, 168] width 87 height 31
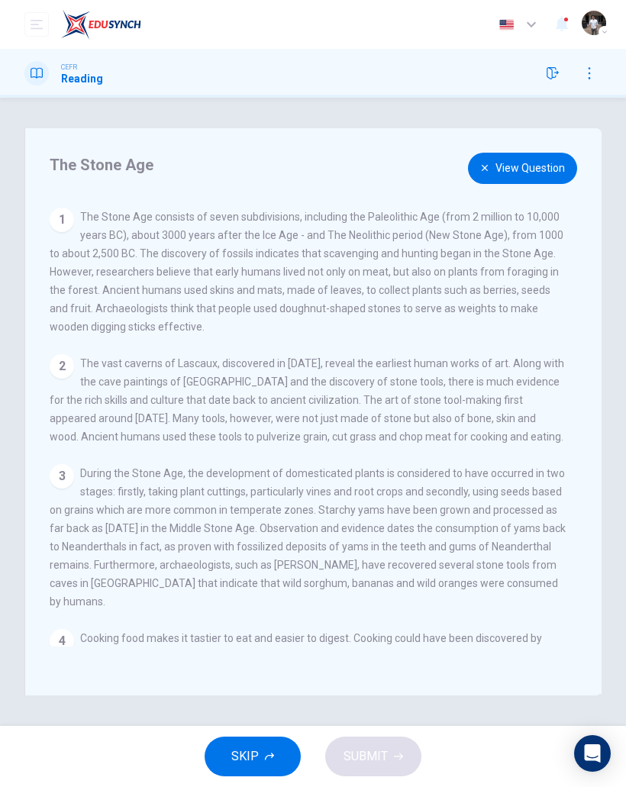
click at [523, 174] on button "View Question" at bounding box center [522, 168] width 109 height 31
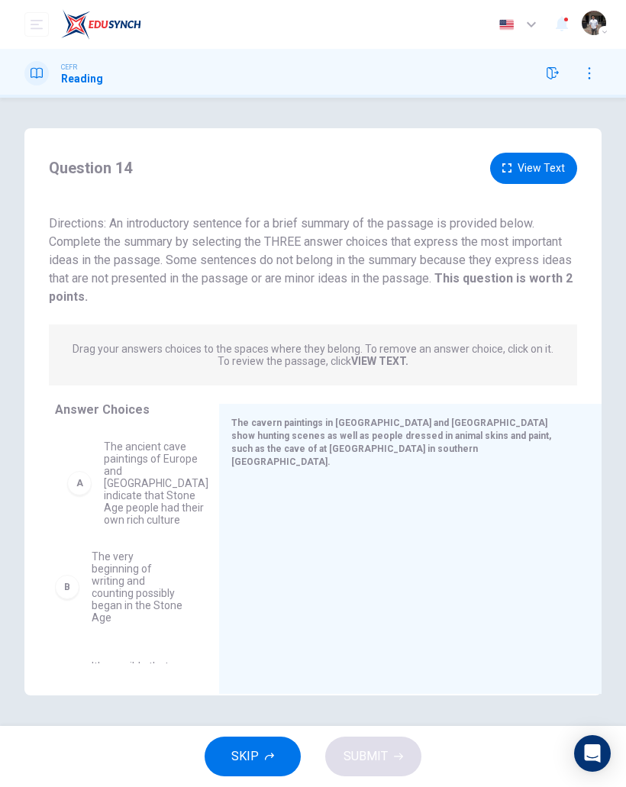
scroll to position [0, 0]
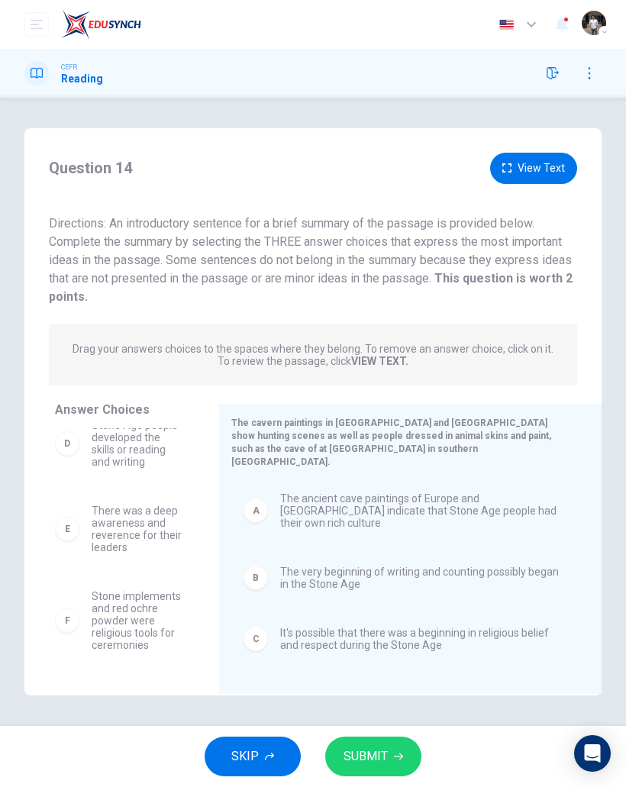
click at [359, 753] on span "SUBMIT" at bounding box center [365, 756] width 44 height 21
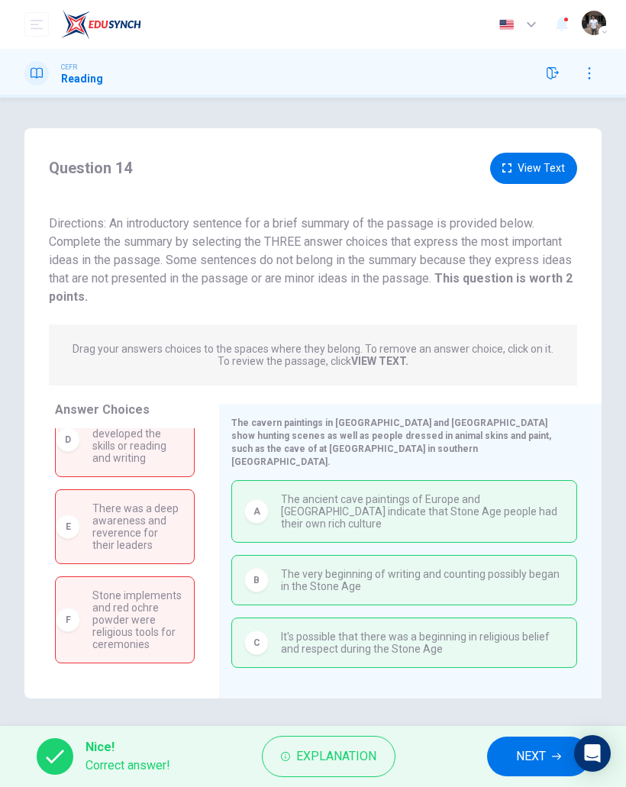
scroll to position [26, 0]
click at [527, 755] on span "NEXT" at bounding box center [531, 756] width 30 height 21
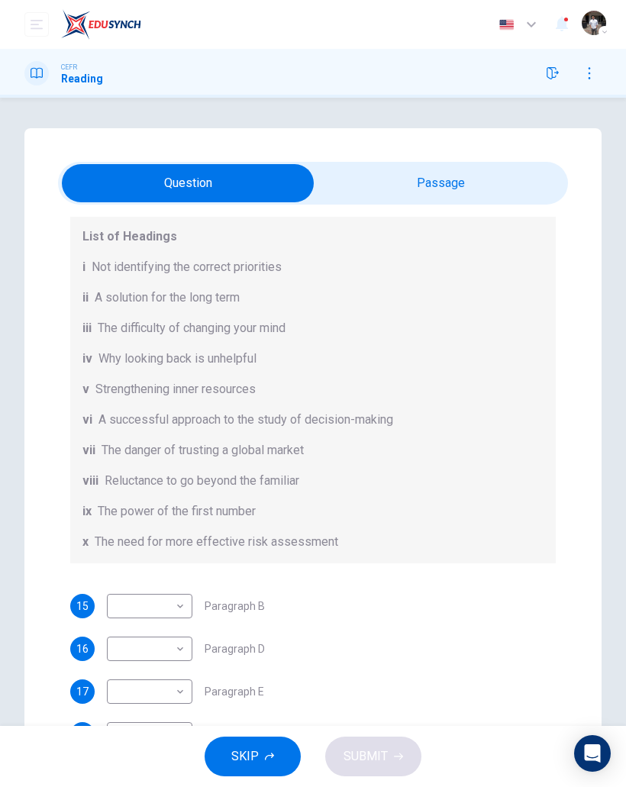
scroll to position [162, 0]
click at [172, 607] on body "This site uses cookies, as explained in our Privacy Policy . If you agree to th…" at bounding box center [313, 393] width 626 height 787
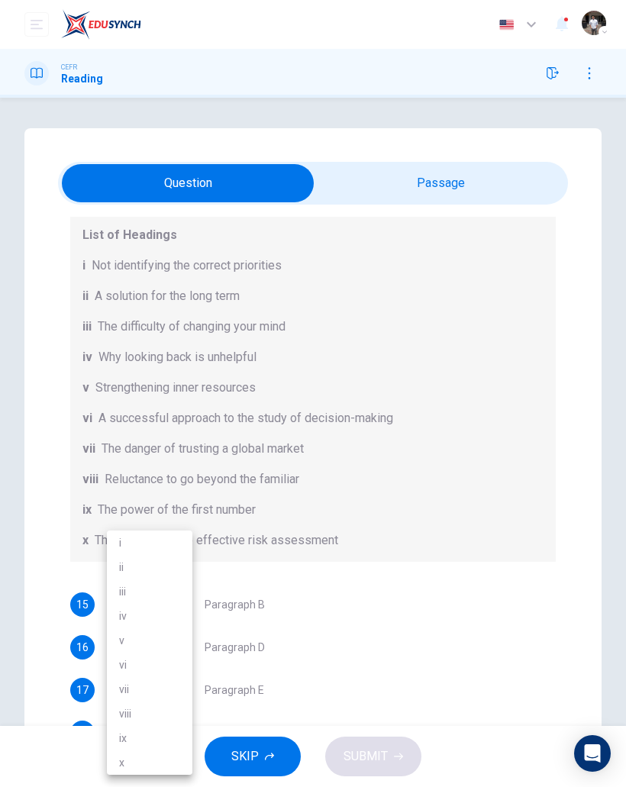
click at [477, 498] on div at bounding box center [313, 393] width 626 height 787
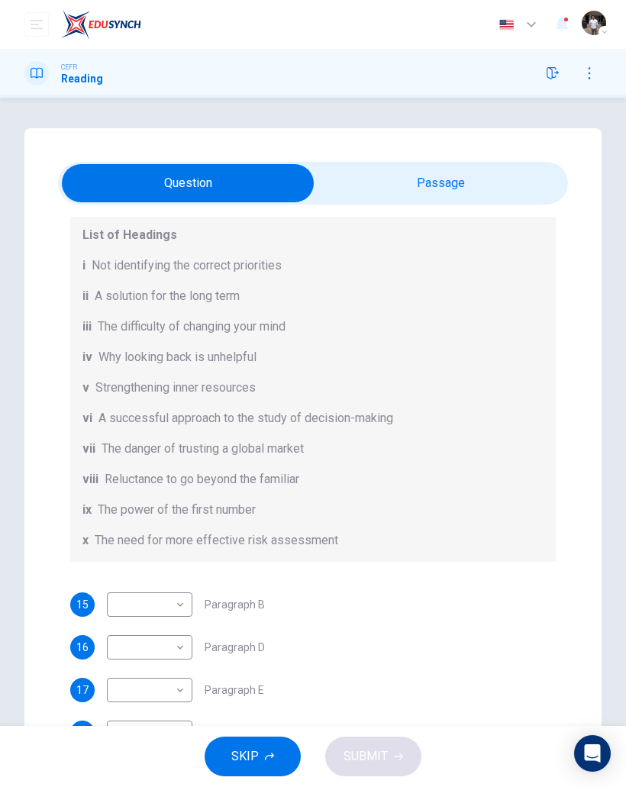
click at [179, 599] on body "This site uses cookies, as explained in our Privacy Policy . If you agree to th…" at bounding box center [313, 393] width 626 height 787
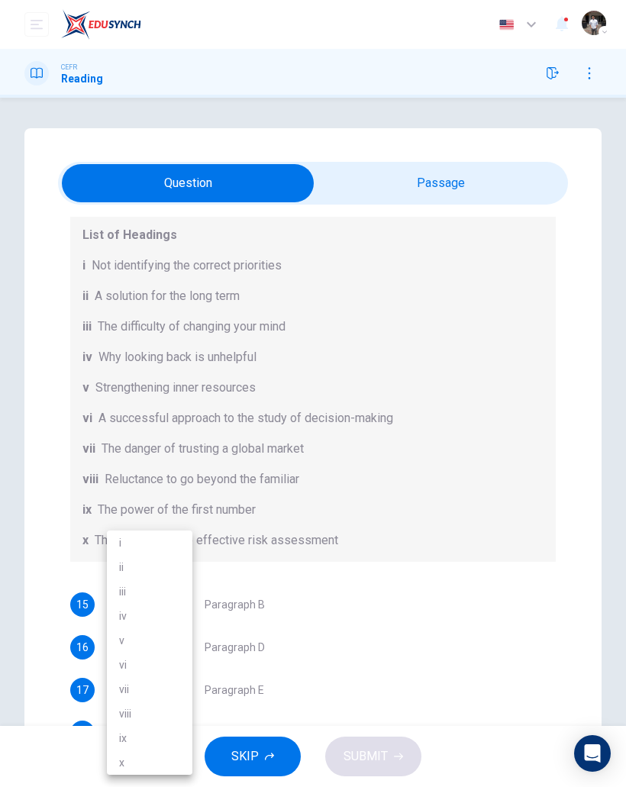
click at [117, 663] on li "vi" at bounding box center [149, 664] width 85 height 24
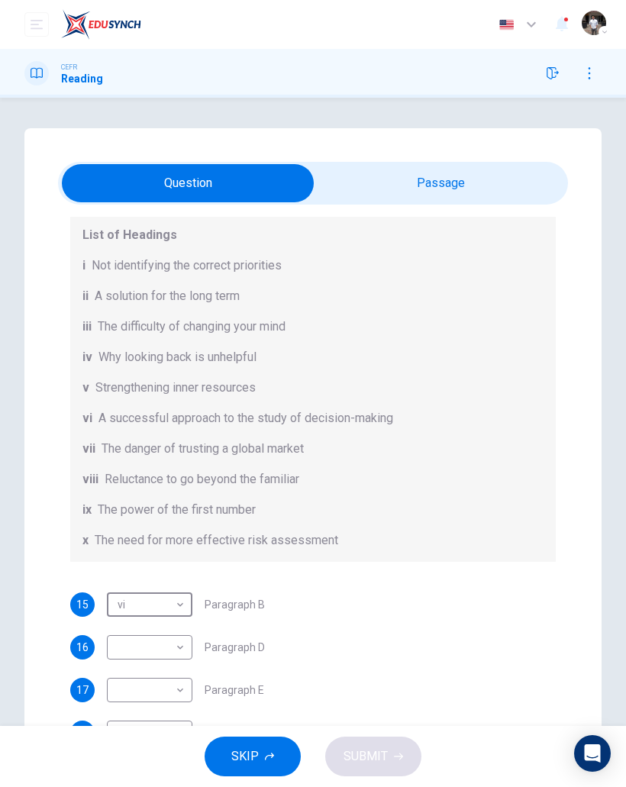
type input "**"
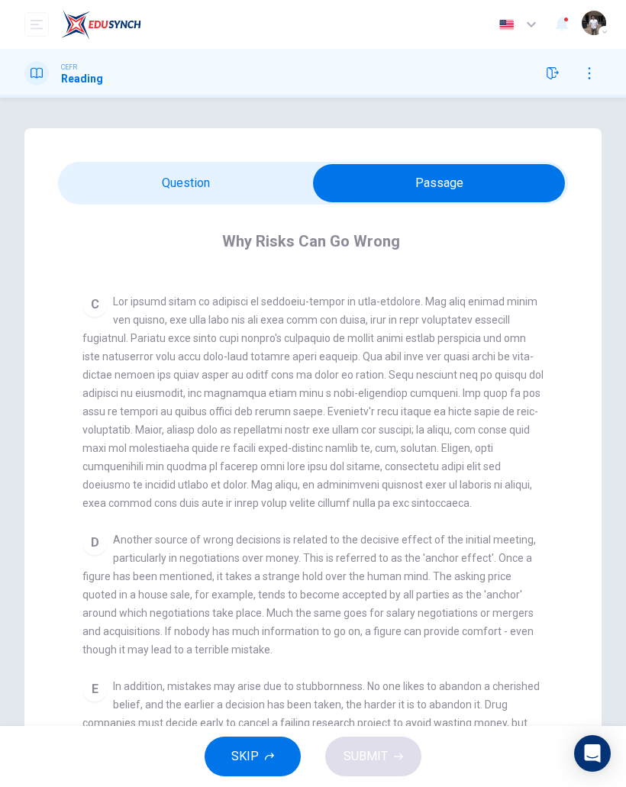
scroll to position [632, 0]
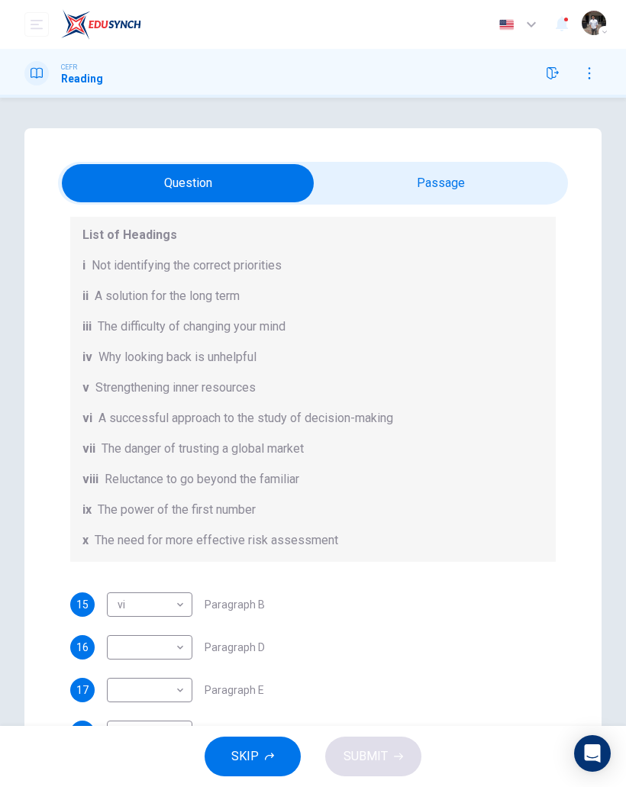
click at [174, 646] on body "This site uses cookies, as explained in our Privacy Policy . If you agree to th…" at bounding box center [313, 393] width 626 height 787
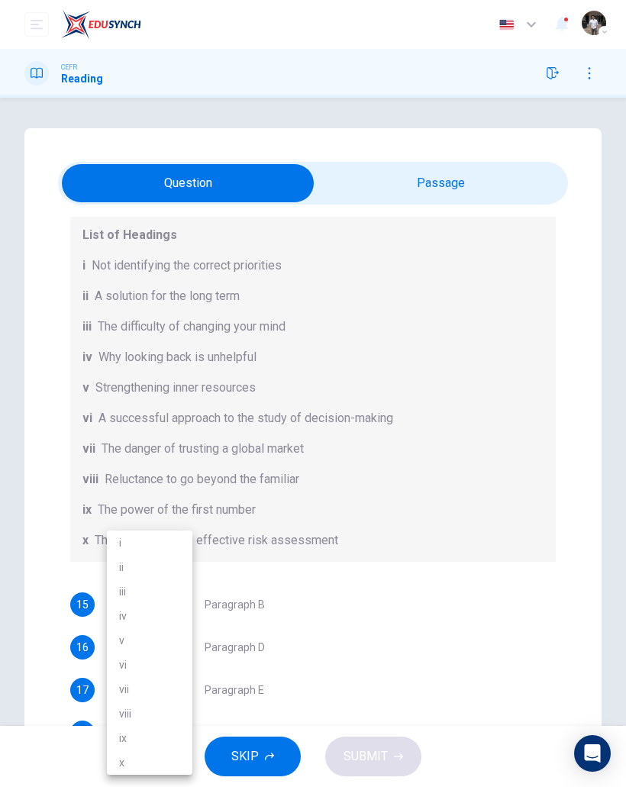
click at [119, 713] on li "viii" at bounding box center [149, 713] width 85 height 24
type input "****"
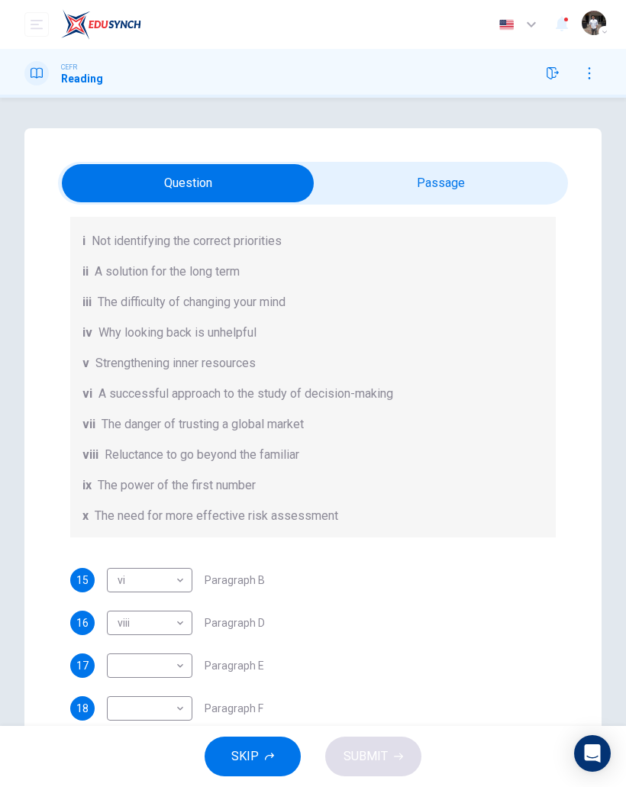
scroll to position [186, 0]
click at [175, 665] on body "This site uses cookies, as explained in our Privacy Policy . If you agree to th…" at bounding box center [313, 393] width 626 height 787
click at [112, 588] on li "iii" at bounding box center [149, 591] width 85 height 24
type input "***"
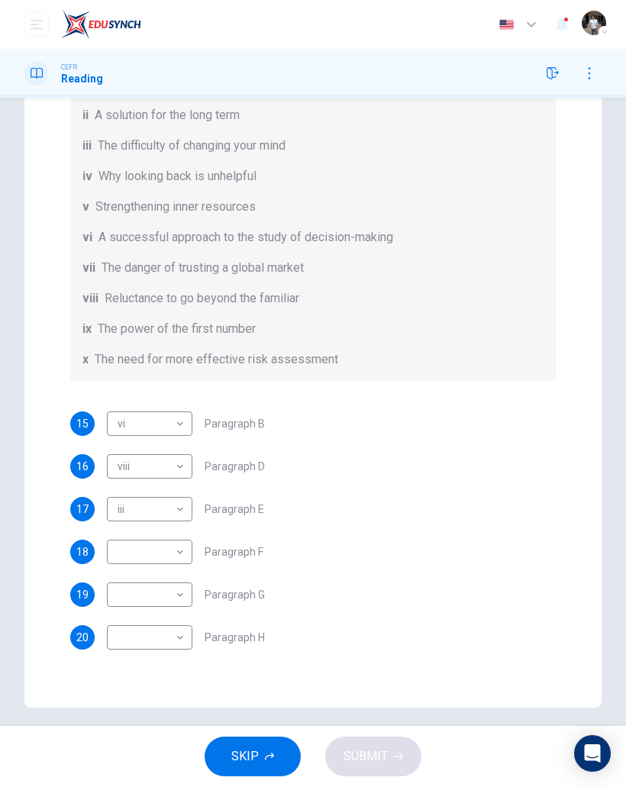
click at [180, 549] on body "This site uses cookies, as explained in our Privacy Policy . If you agree to th…" at bounding box center [313, 393] width 626 height 787
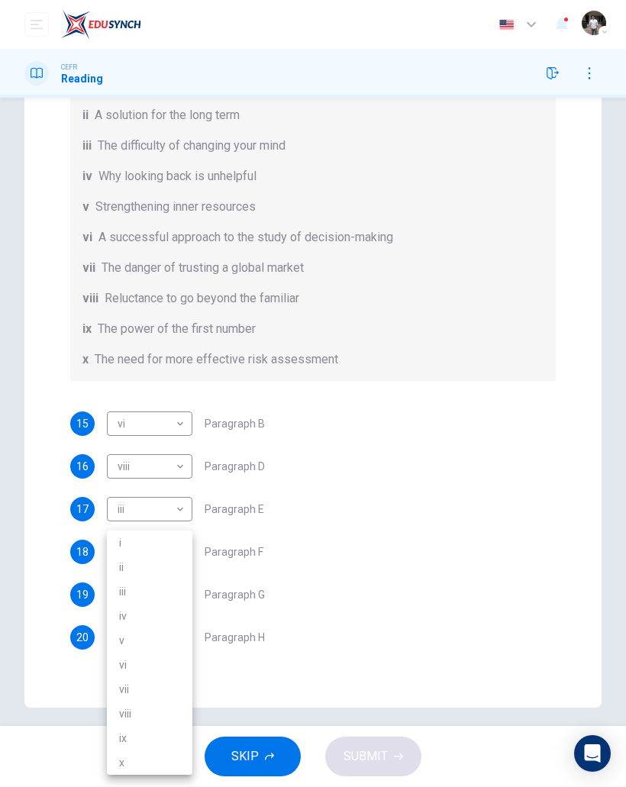
click at [120, 714] on li "viii" at bounding box center [149, 713] width 85 height 24
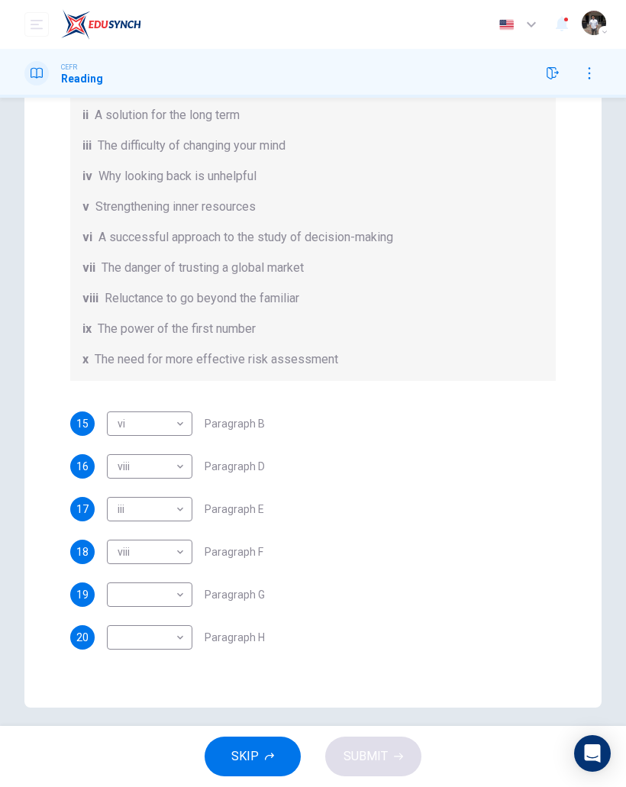
click at [176, 556] on body "This site uses cookies, as explained in our Privacy Policy . If you agree to th…" at bounding box center [313, 393] width 626 height 787
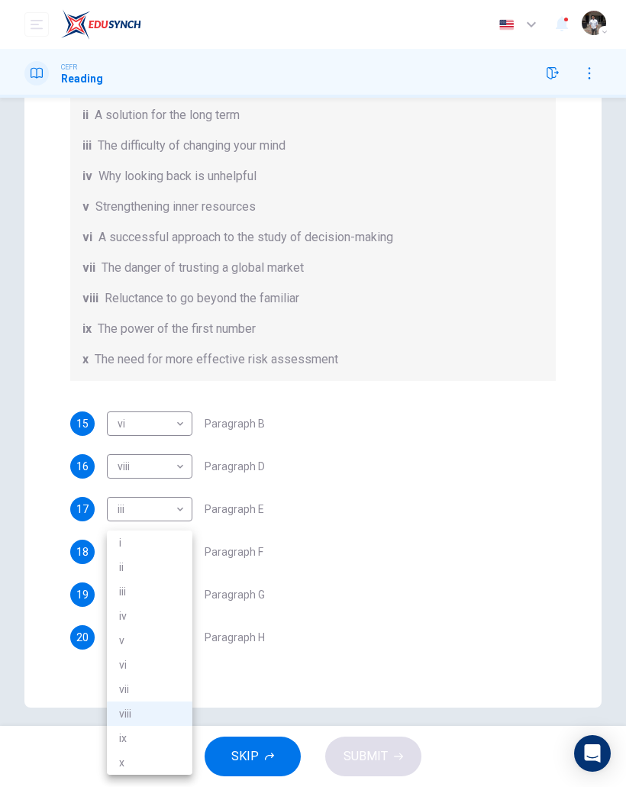
click at [115, 761] on li "x" at bounding box center [149, 762] width 85 height 24
type input "*"
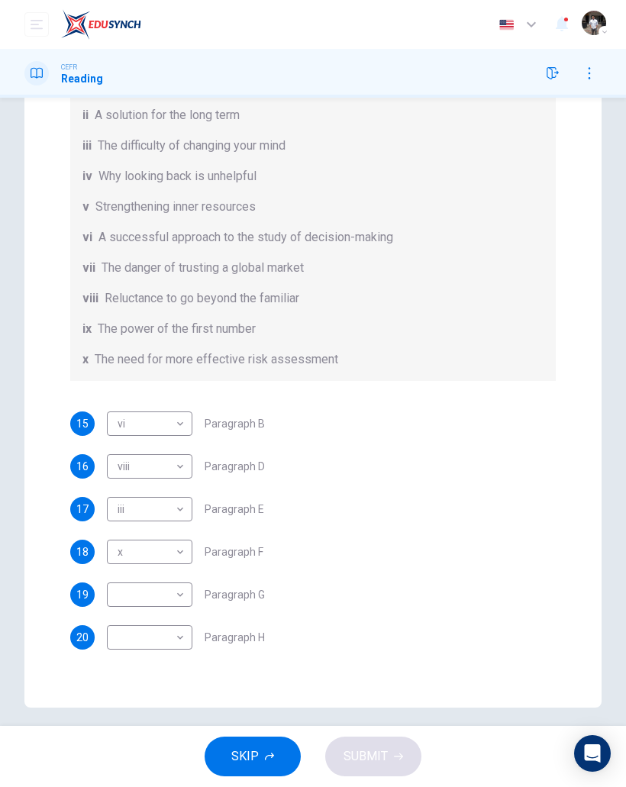
click at [159, 586] on body "This site uses cookies, as explained in our Privacy Policy . If you agree to th…" at bounding box center [313, 393] width 626 height 787
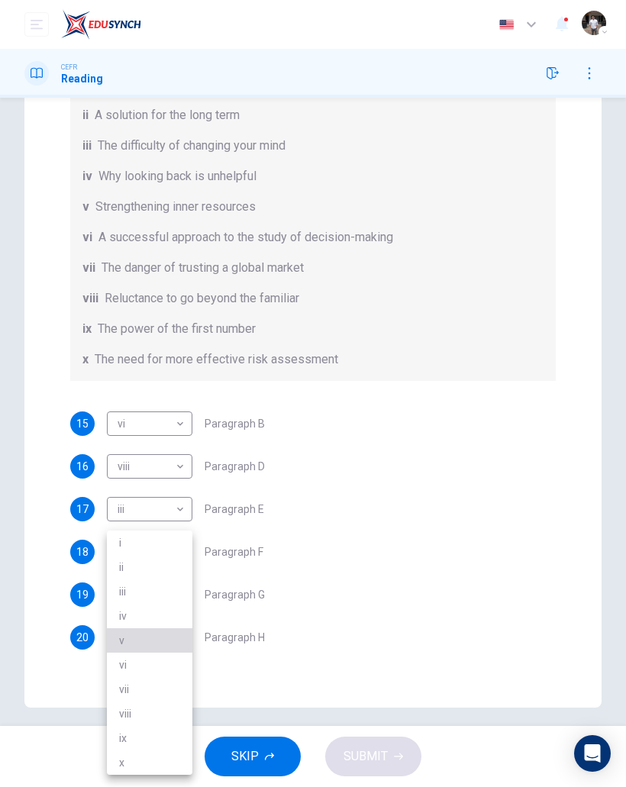
click at [114, 639] on li "v" at bounding box center [149, 640] width 85 height 24
type input "*"
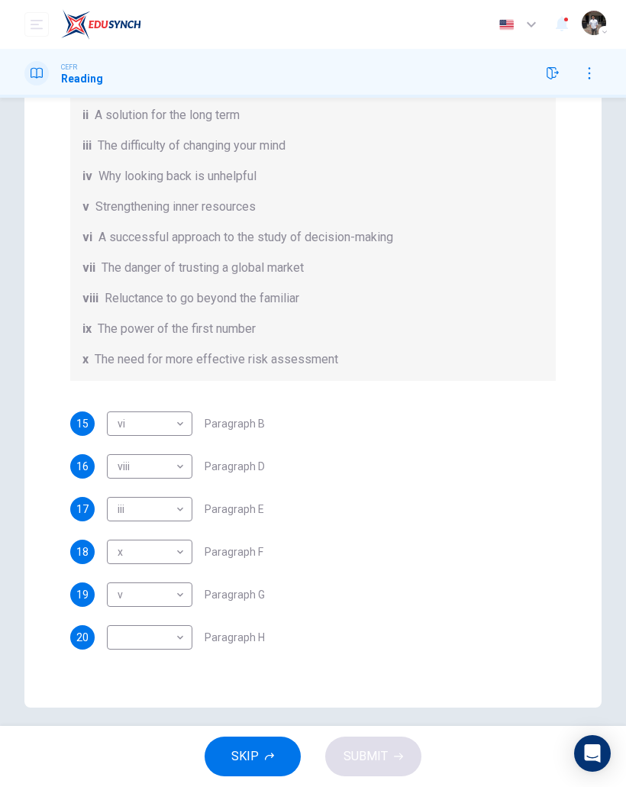
click at [155, 640] on body "This site uses cookies, as explained in our Privacy Policy . If you agree to th…" at bounding box center [313, 393] width 626 height 787
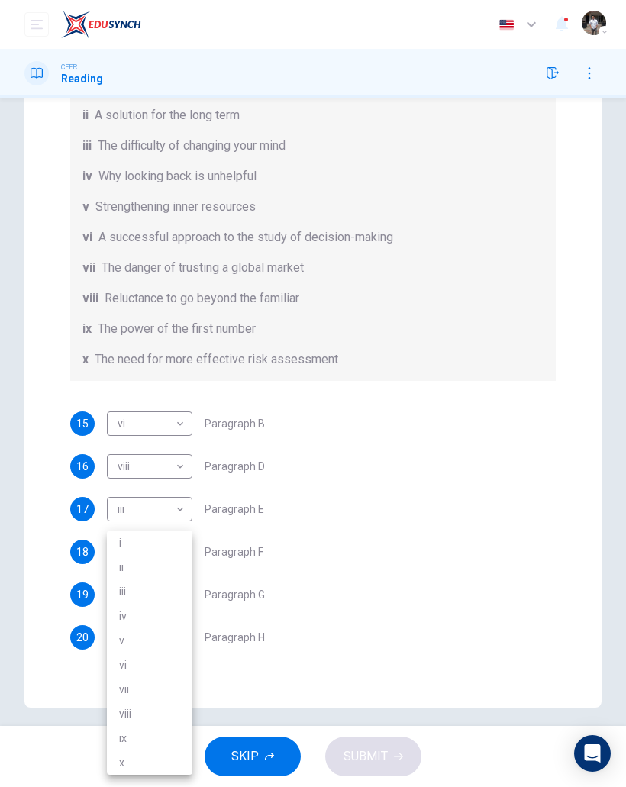
click at [512, 414] on div at bounding box center [313, 393] width 626 height 787
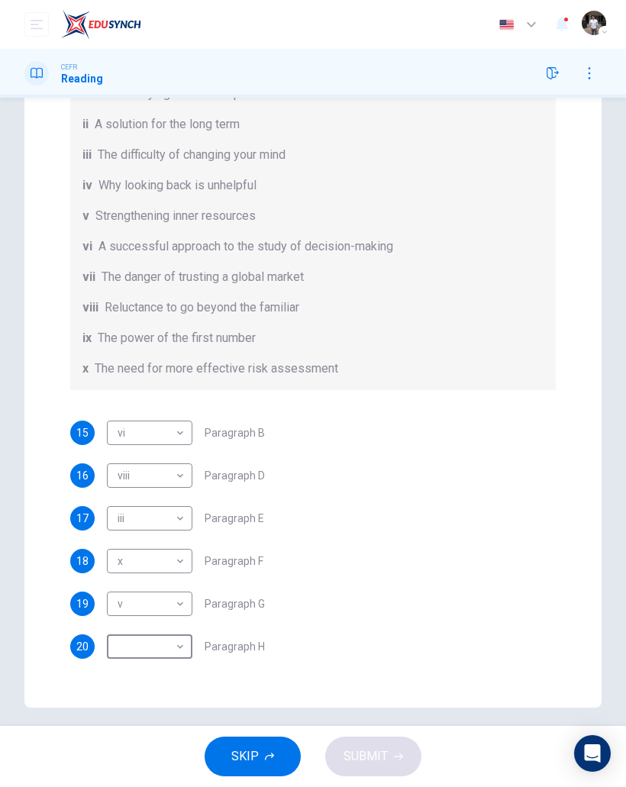
scroll to position [182, 0]
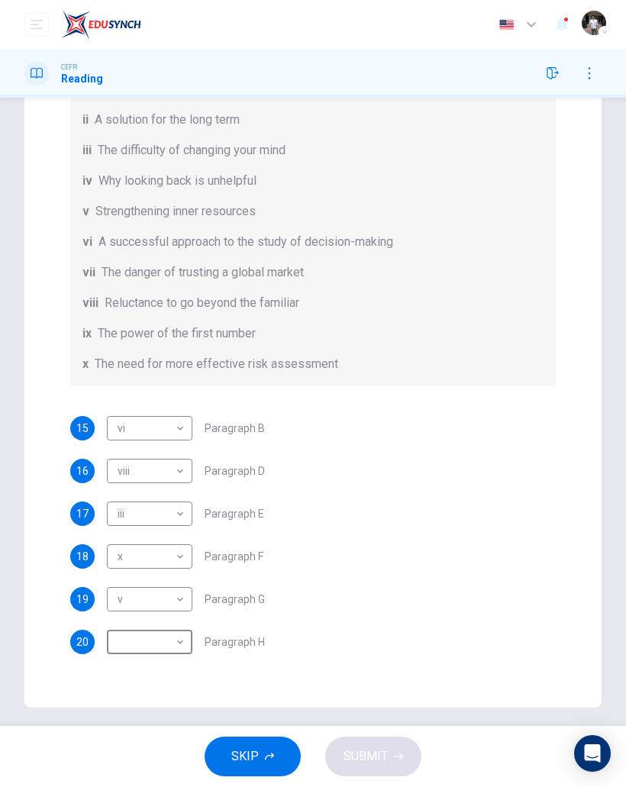
click at [172, 641] on body "This site uses cookies, as explained in our Privacy Policy . If you agree to th…" at bounding box center [313, 393] width 626 height 787
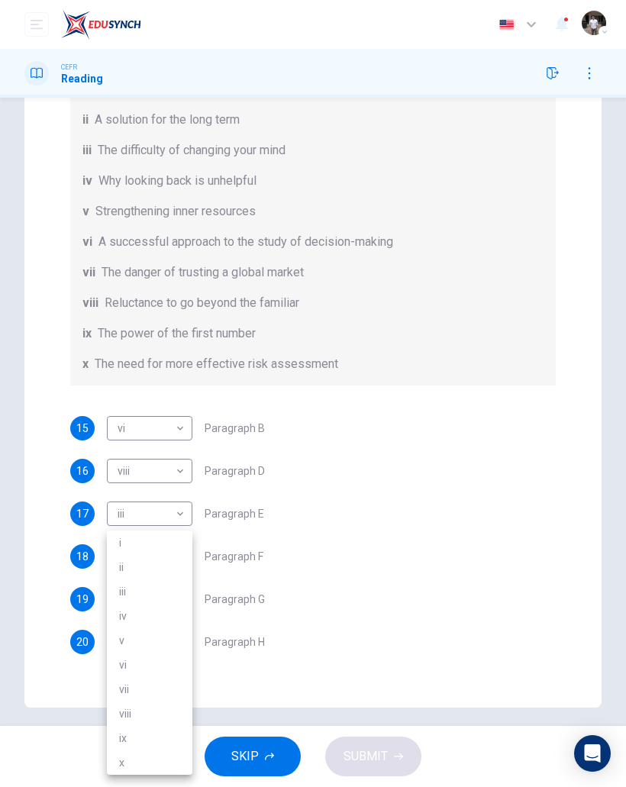
click at [118, 641] on li "v" at bounding box center [149, 640] width 85 height 24
type input "*"
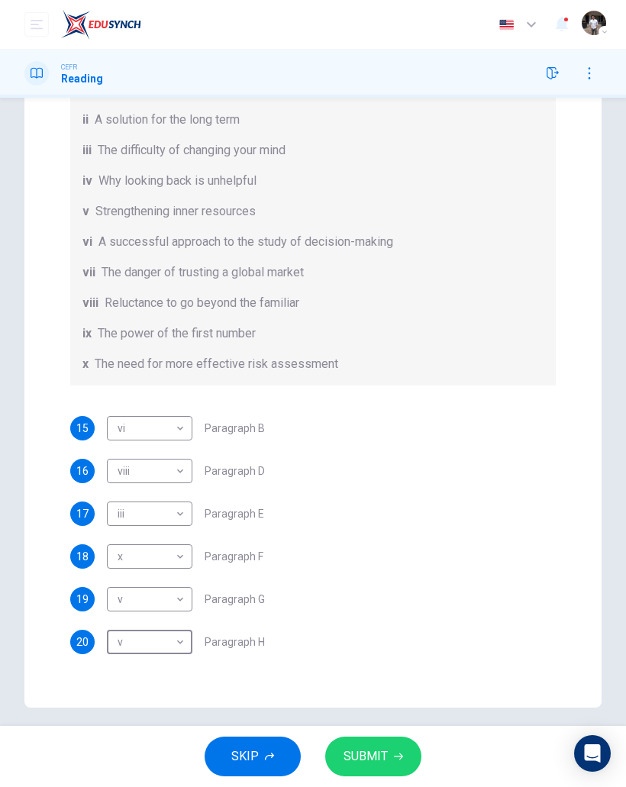
click at [138, 597] on body "This site uses cookies, as explained in our Privacy Policy . If you agree to th…" at bounding box center [313, 393] width 626 height 787
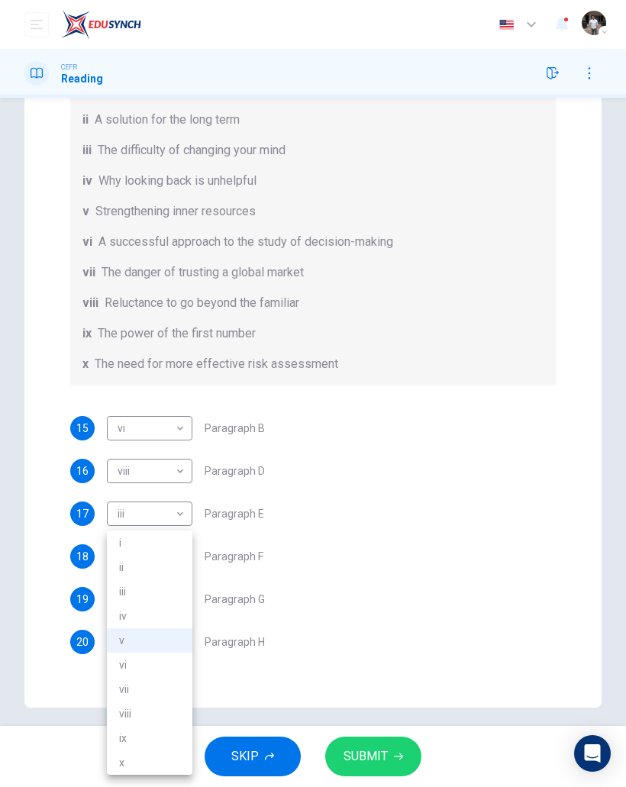
click at [118, 731] on li "ix" at bounding box center [149, 738] width 85 height 24
type input "**"
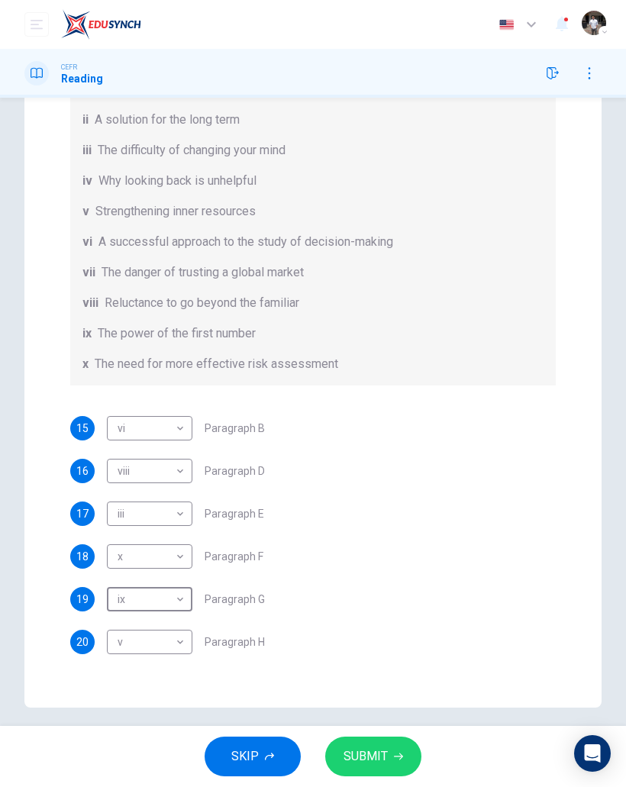
click at [390, 764] on button "SUBMIT" at bounding box center [373, 756] width 96 height 40
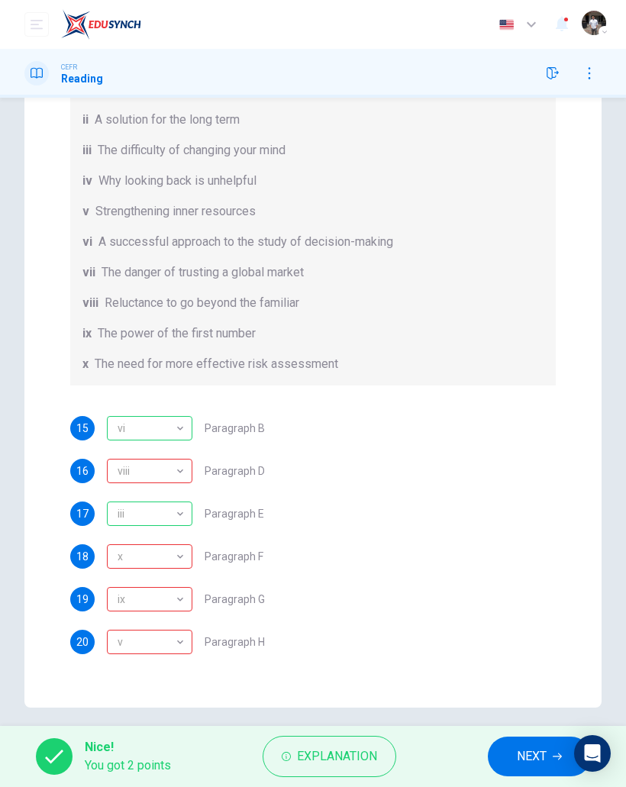
click at [523, 759] on span "NEXT" at bounding box center [532, 756] width 30 height 21
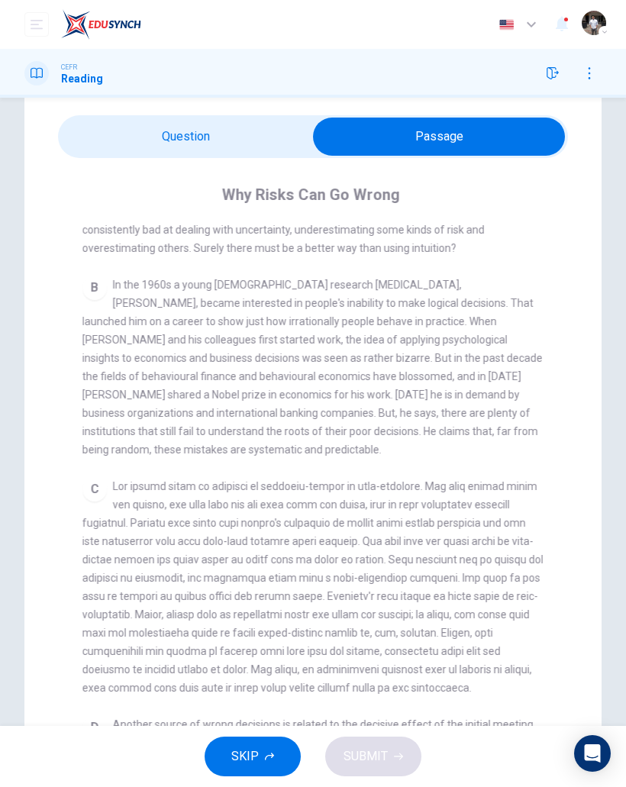
scroll to position [337, 0]
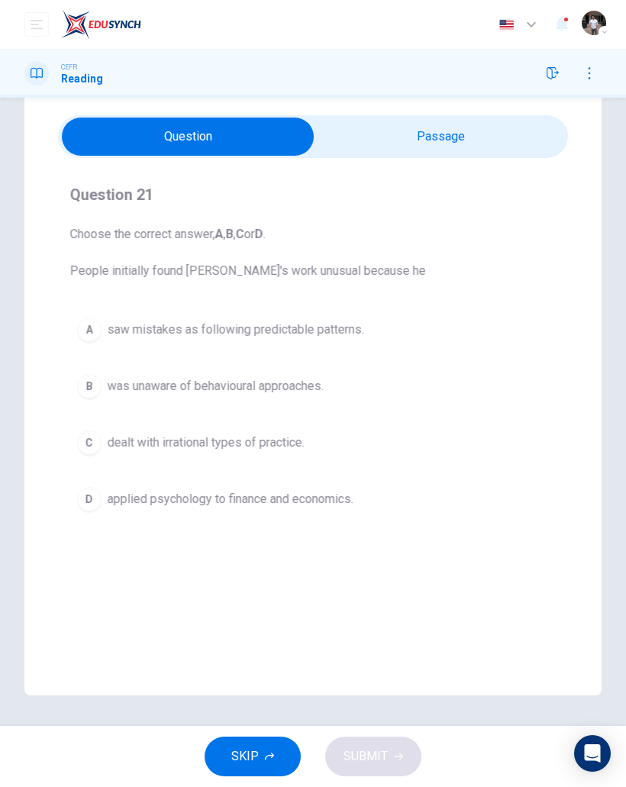
click at [89, 504] on div "D" at bounding box center [89, 499] width 24 height 24
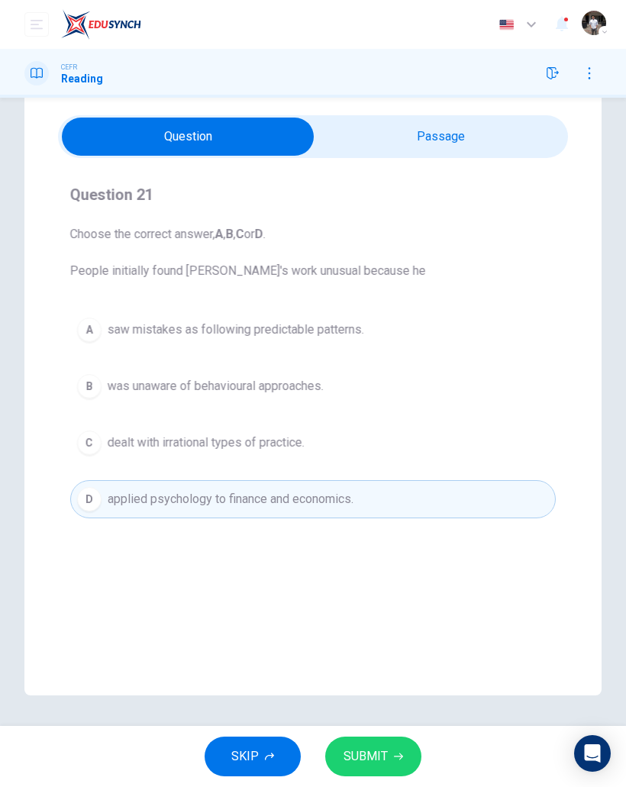
click at [390, 766] on button "SUBMIT" at bounding box center [373, 756] width 96 height 40
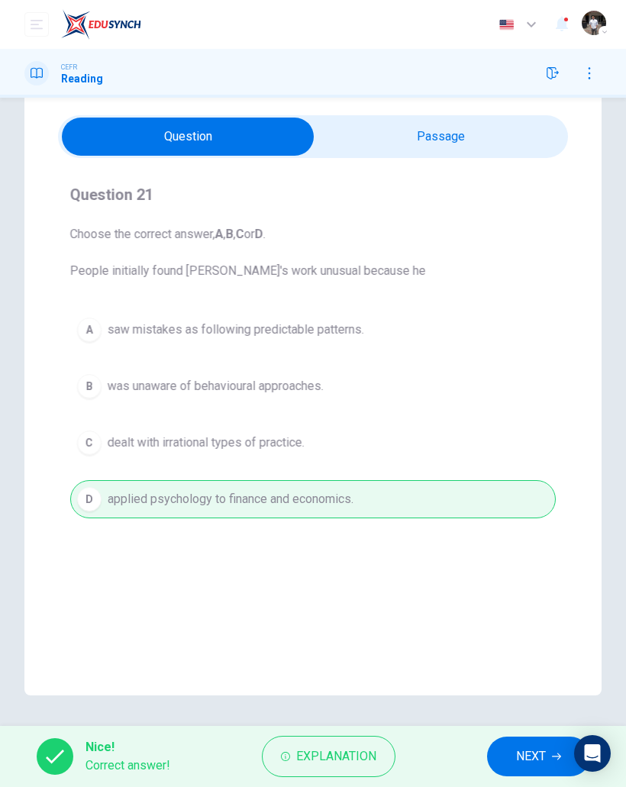
click at [537, 768] on button "NEXT" at bounding box center [538, 756] width 103 height 40
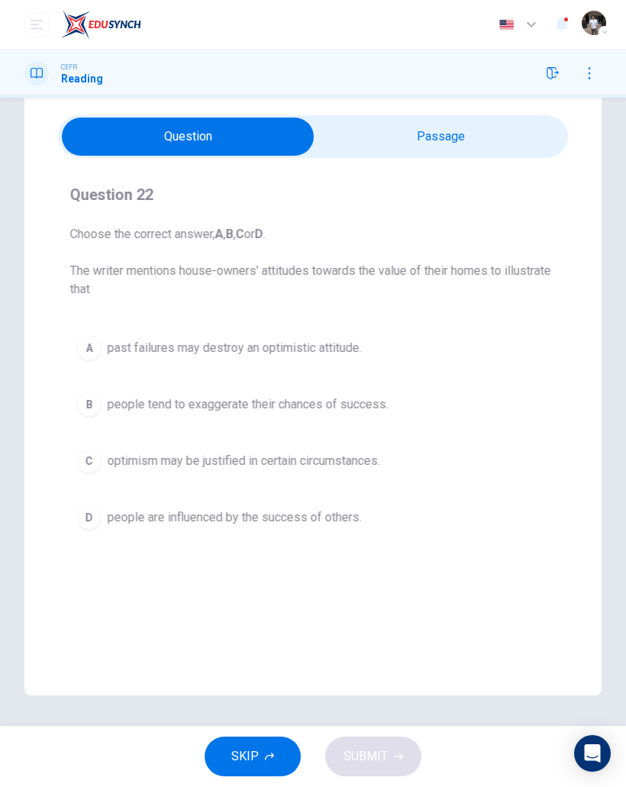
click at [95, 516] on div "D" at bounding box center [89, 517] width 24 height 24
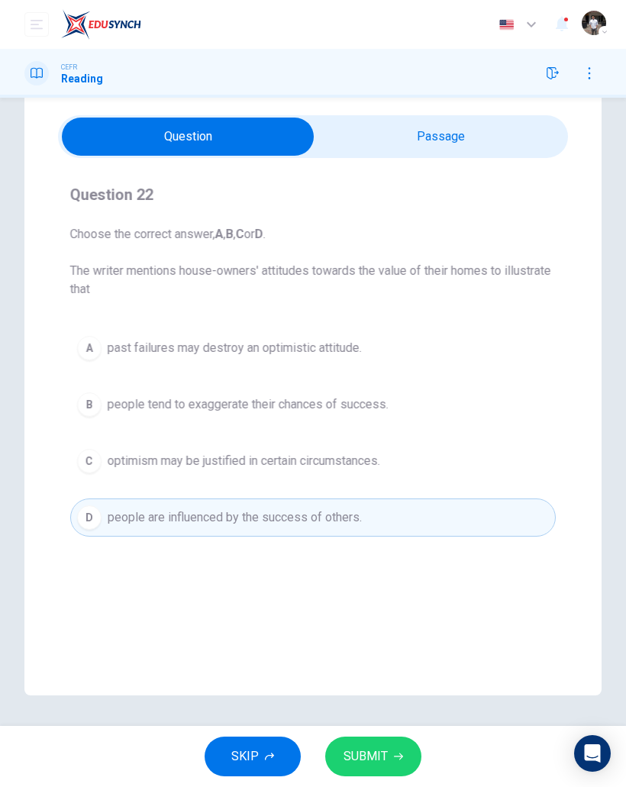
click at [391, 755] on button "SUBMIT" at bounding box center [373, 756] width 96 height 40
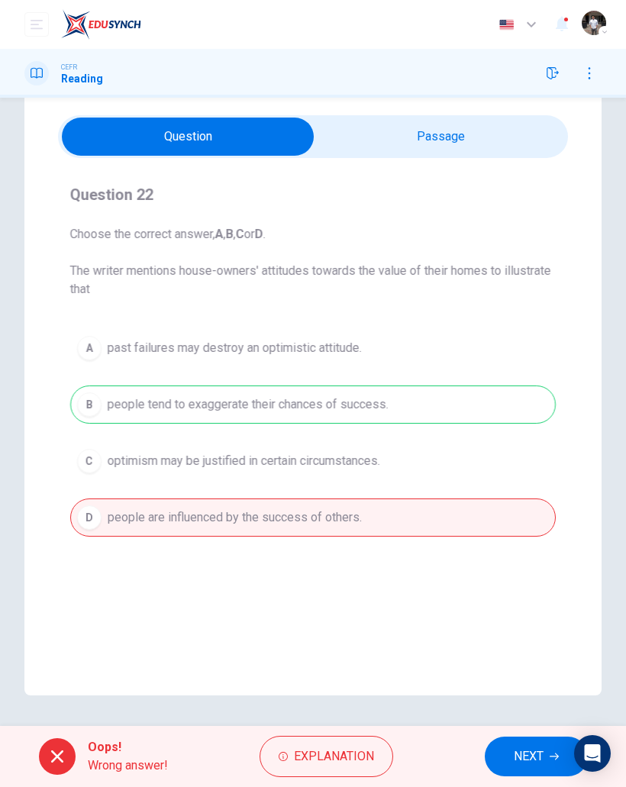
click at [526, 751] on span "NEXT" at bounding box center [529, 756] width 30 height 21
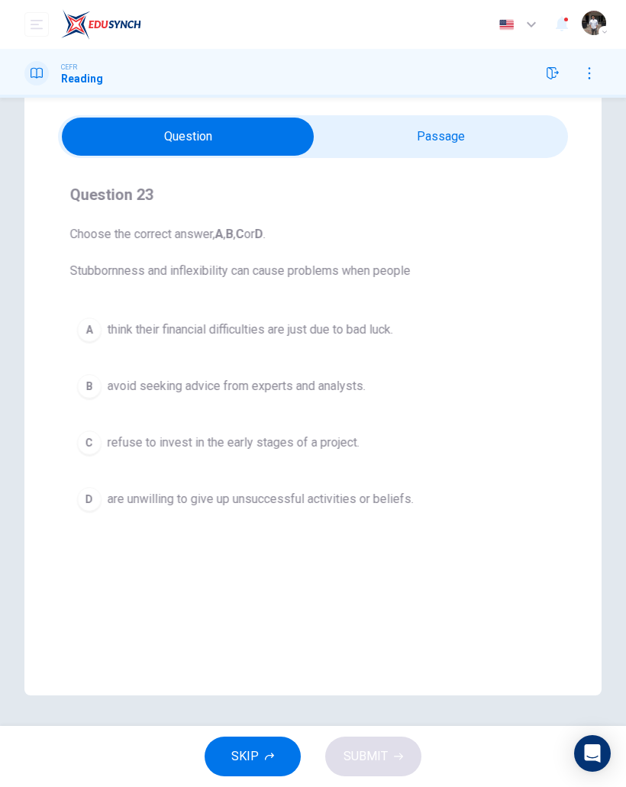
click at [92, 388] on div "B" at bounding box center [89, 386] width 24 height 24
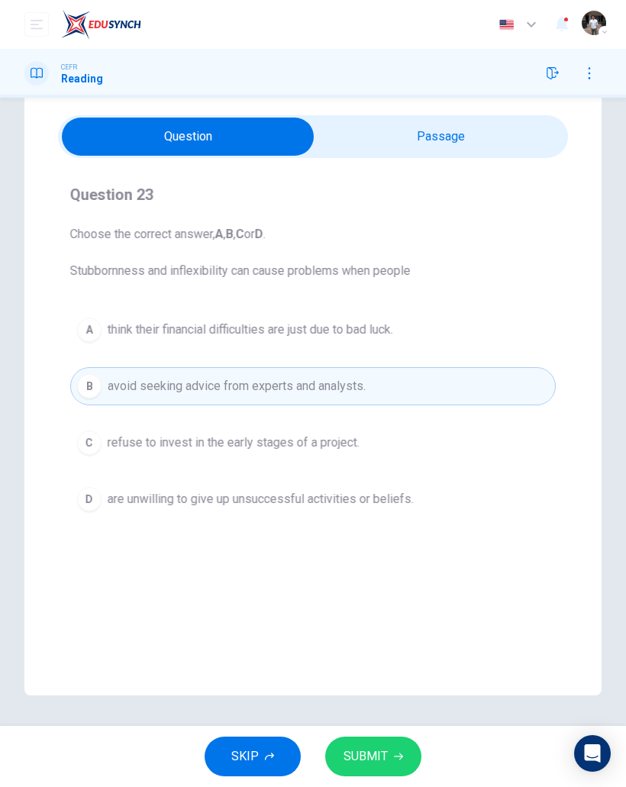
click at [388, 775] on button "SUBMIT" at bounding box center [373, 756] width 96 height 40
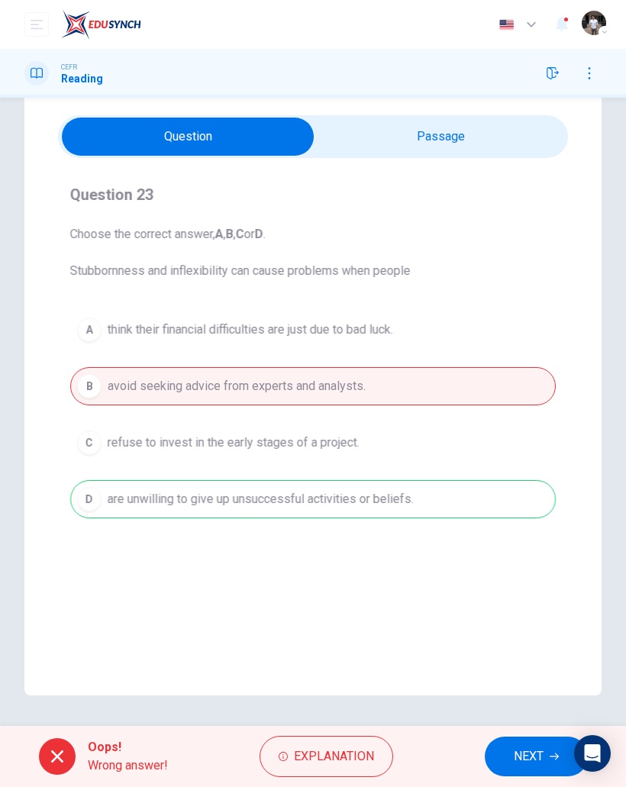
click at [523, 764] on span "NEXT" at bounding box center [529, 756] width 30 height 21
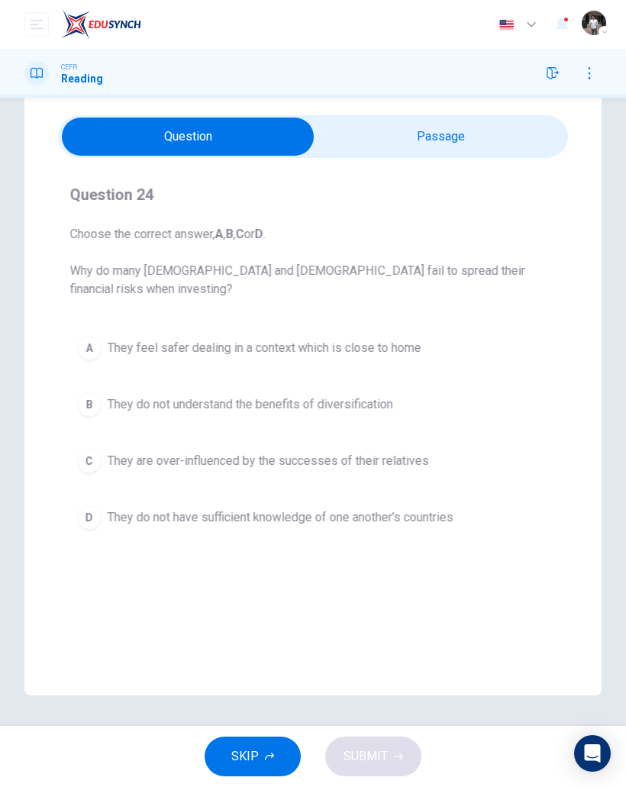
click at [83, 334] on button "A They feel safer dealing in a context which is close to home" at bounding box center [312, 348] width 485 height 38
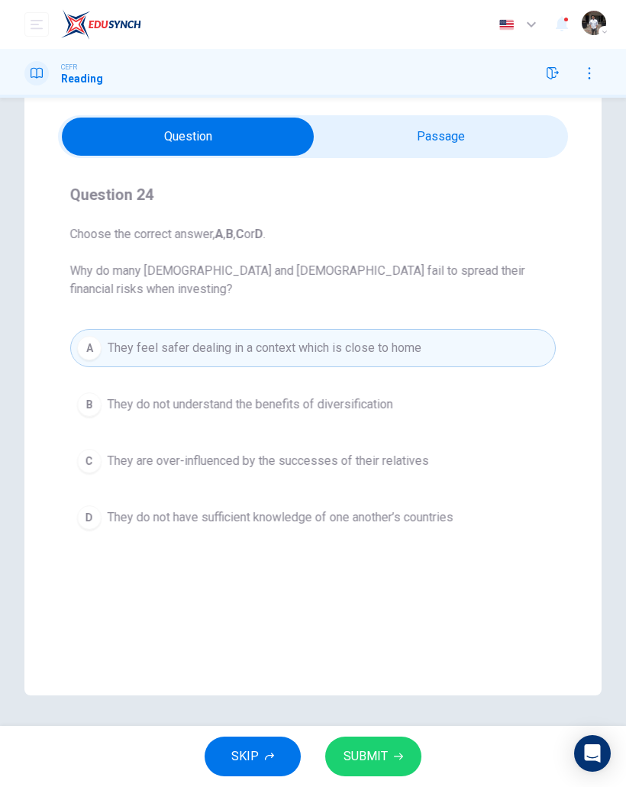
click at [393, 771] on button "SUBMIT" at bounding box center [373, 756] width 96 height 40
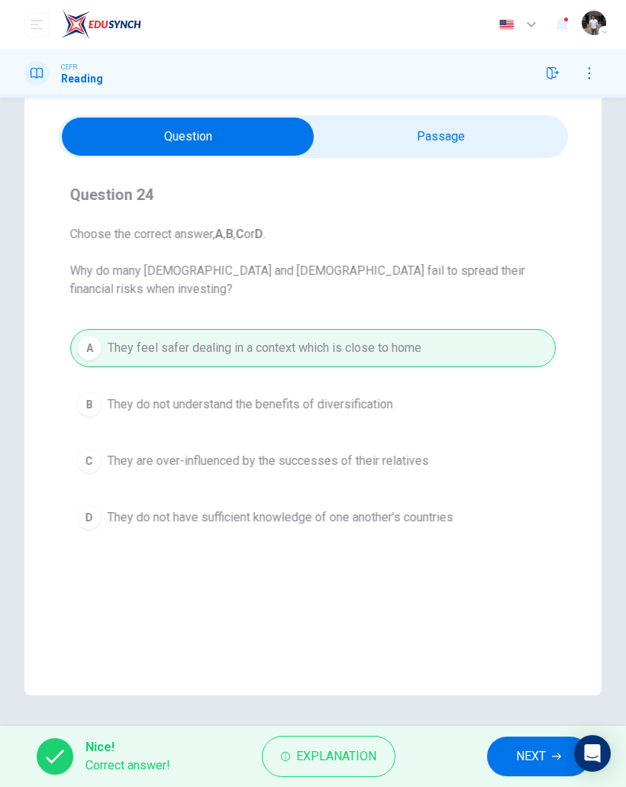
click at [525, 759] on span "NEXT" at bounding box center [531, 756] width 30 height 21
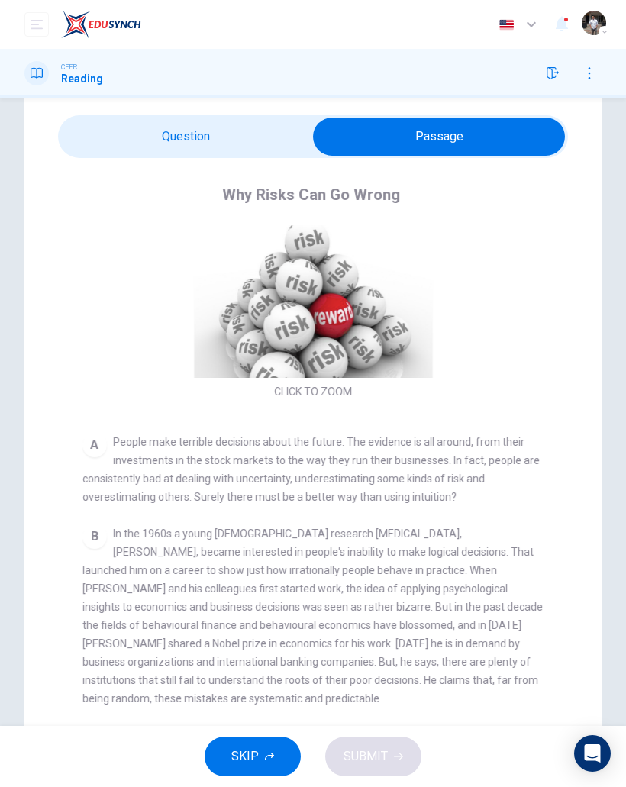
scroll to position [169, 0]
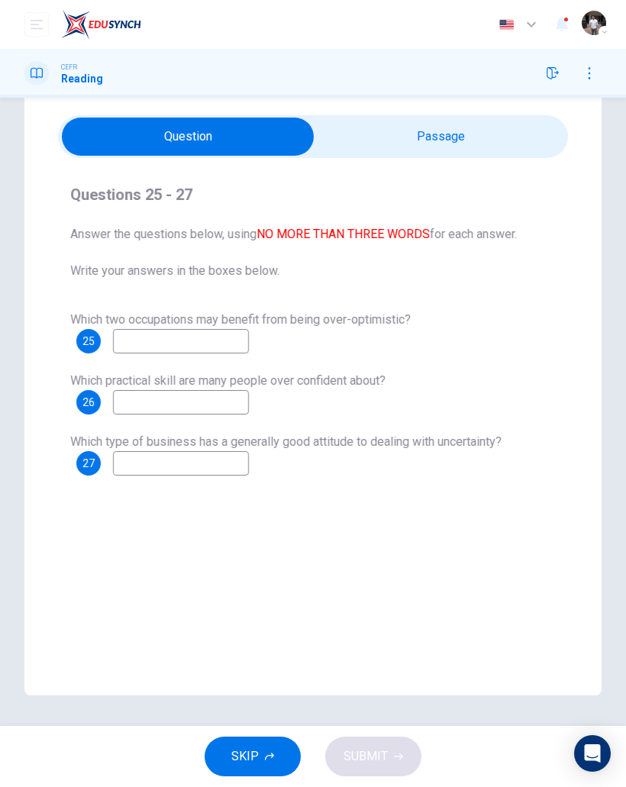
click at [233, 759] on span "SKIP" at bounding box center [244, 756] width 27 height 21
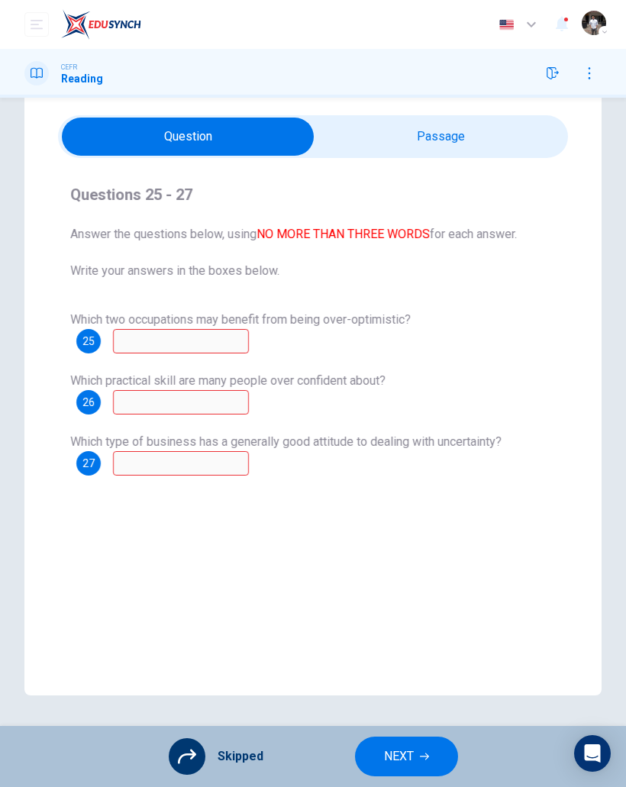
click at [417, 758] on button "NEXT" at bounding box center [406, 756] width 103 height 40
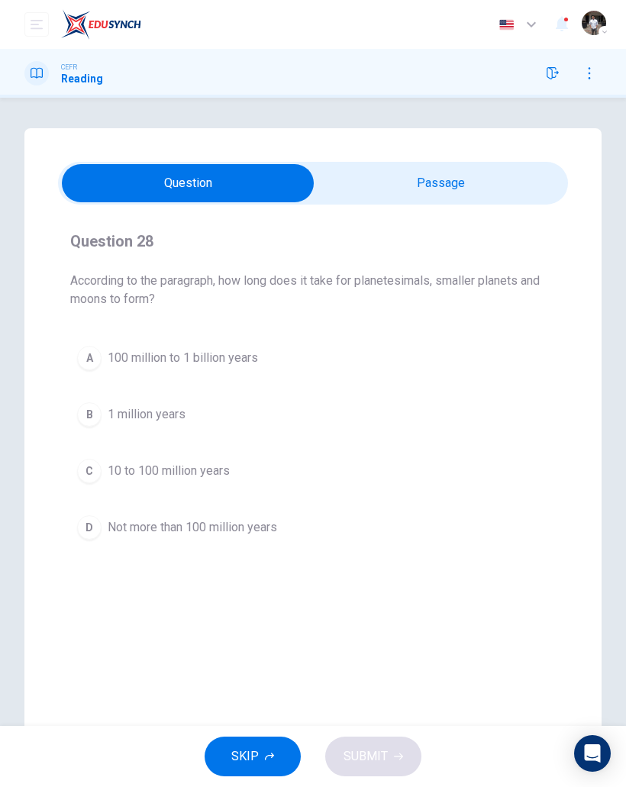
click at [543, 79] on button "button" at bounding box center [552, 73] width 24 height 24
